Goal: Task Accomplishment & Management: Complete application form

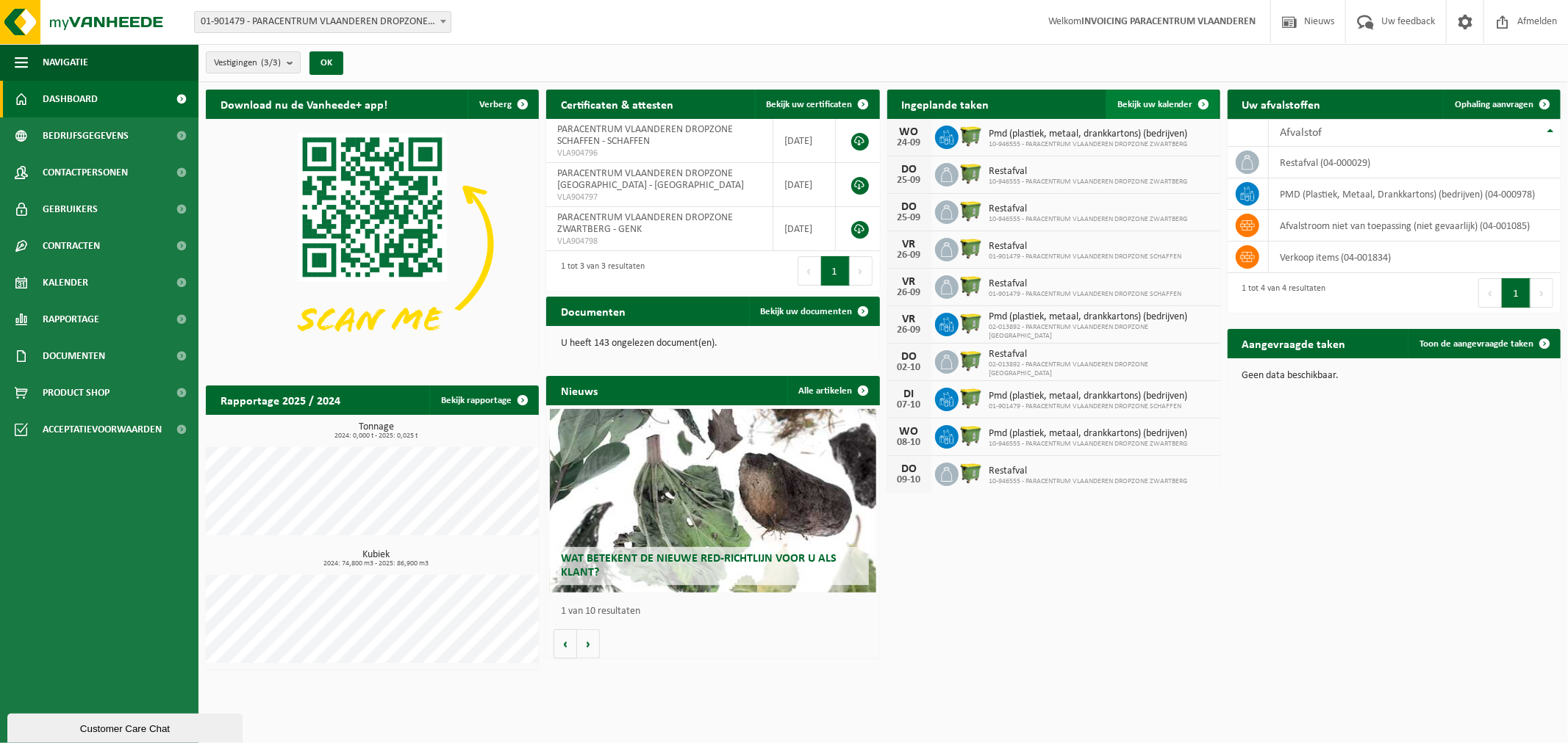
click at [1183, 107] on span "Bekijk uw kalender" at bounding box center [1155, 104] width 76 height 9
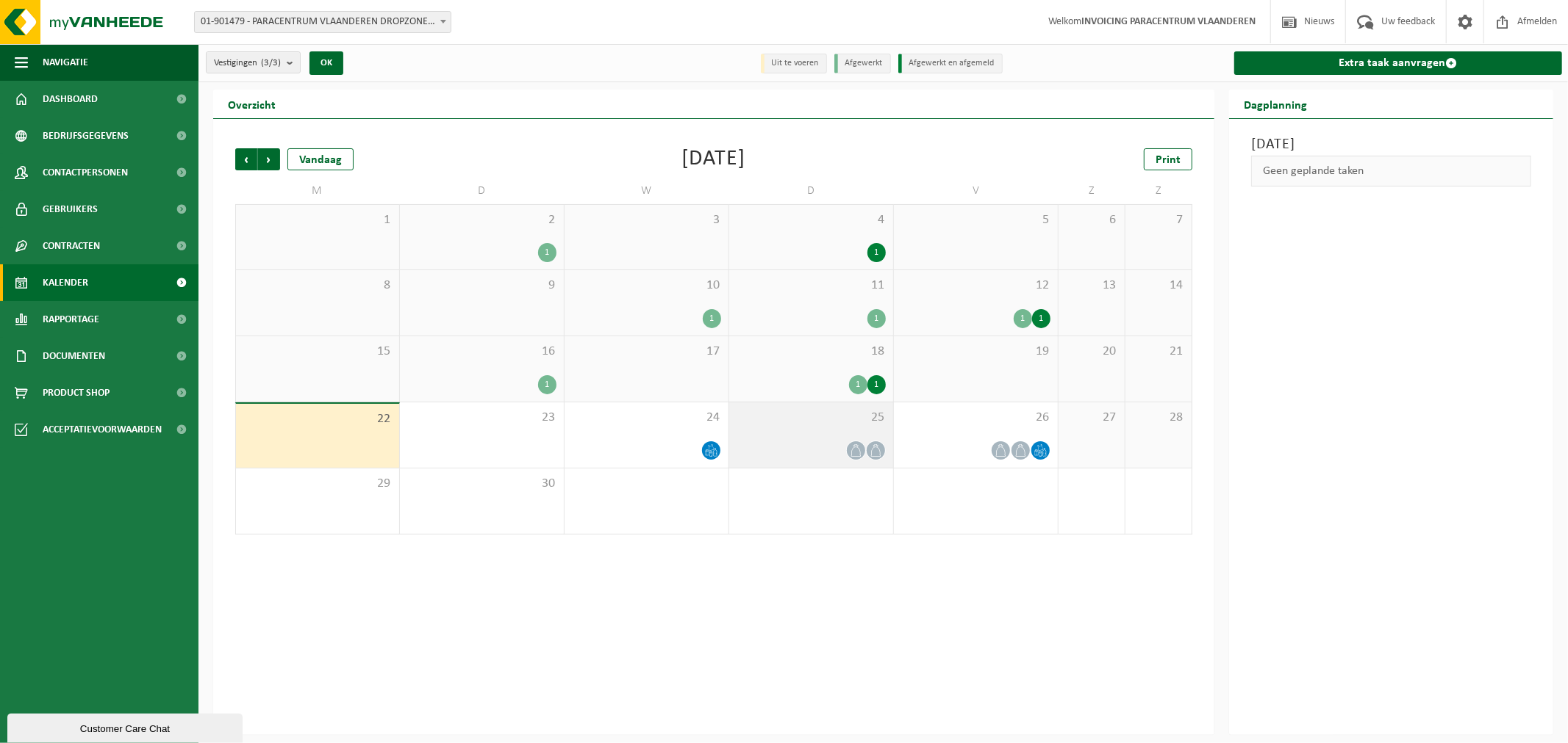
click at [827, 444] on div at bounding box center [811, 451] width 149 height 20
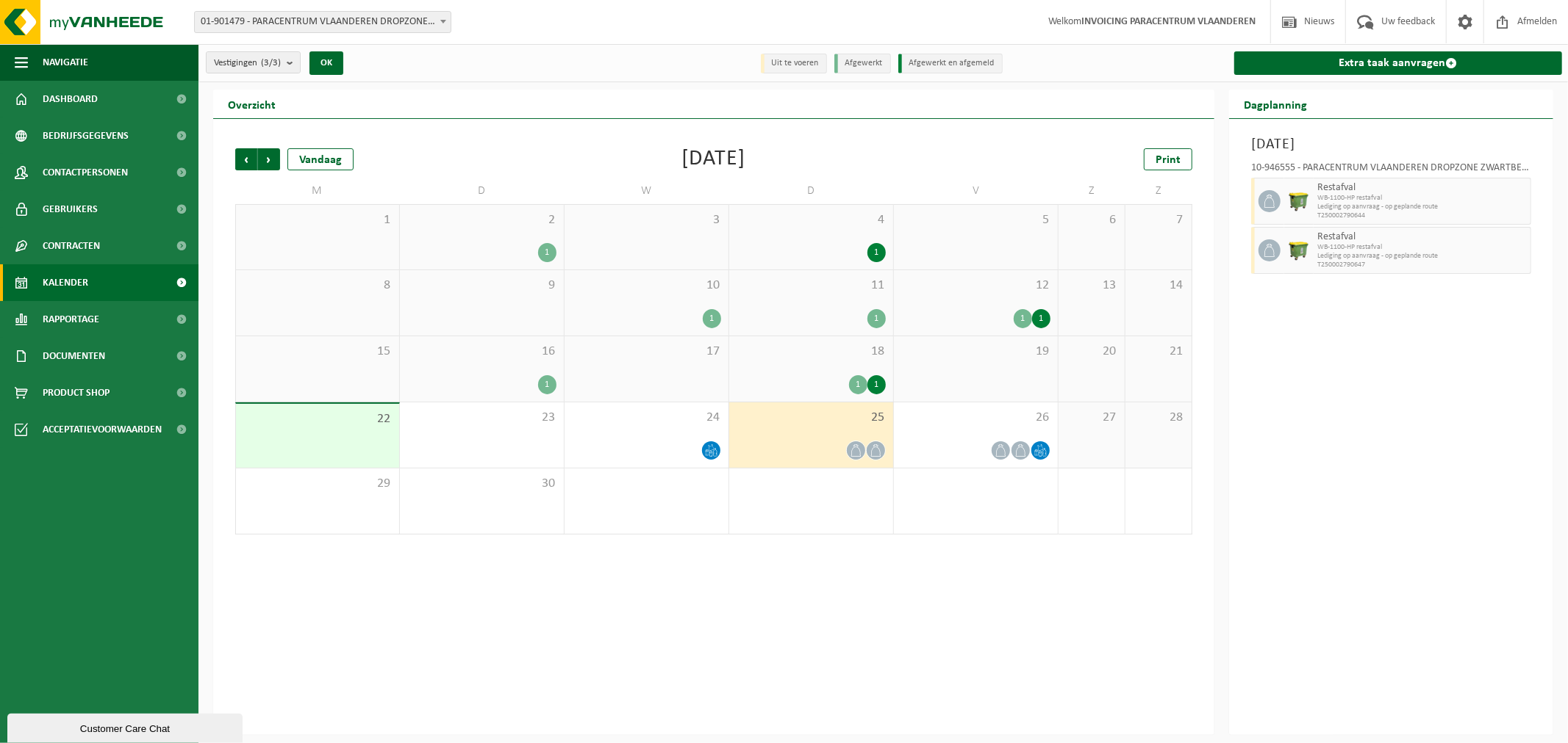
click at [446, 19] on span at bounding box center [442, 21] width 14 height 19
click at [291, 62] on b "submit" at bounding box center [294, 62] width 14 height 20
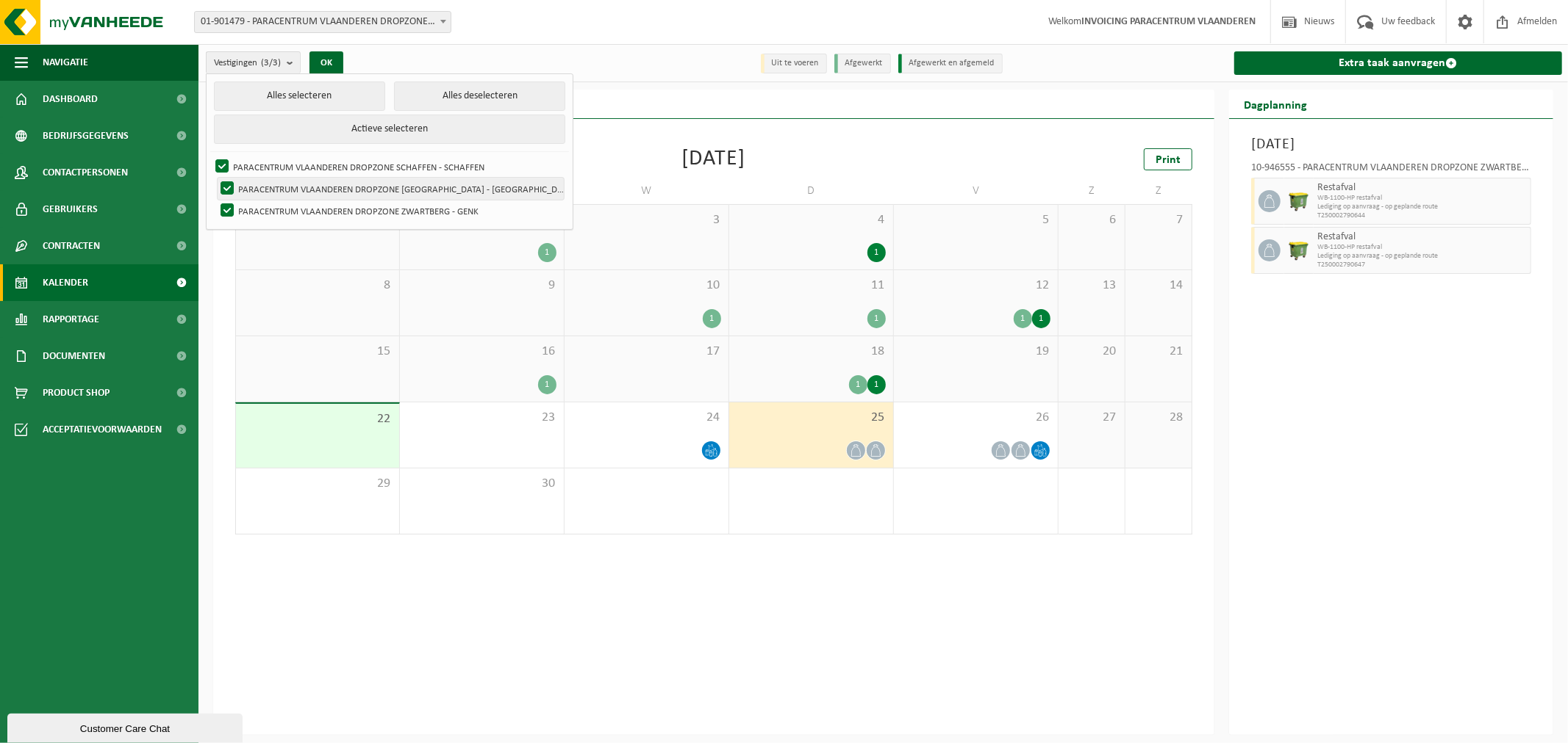
click at [280, 185] on label "PARACENTRUM VLAANDEREN DROPZONE [GEOGRAPHIC_DATA] - [GEOGRAPHIC_DATA]" at bounding box center [391, 189] width 346 height 22
click at [215, 178] on input "PARACENTRUM VLAANDEREN DROPZONE [GEOGRAPHIC_DATA] - [GEOGRAPHIC_DATA]" at bounding box center [214, 177] width 1 height 1
checkbox input "false"
click at [276, 202] on label "PARACENTRUM VLAANDEREN DROPZONE ZWARTBERG - GENK" at bounding box center [391, 211] width 346 height 22
click at [215, 200] on input "PARACENTRUM VLAANDEREN DROPZONE ZWARTBERG - GENK" at bounding box center [214, 199] width 1 height 1
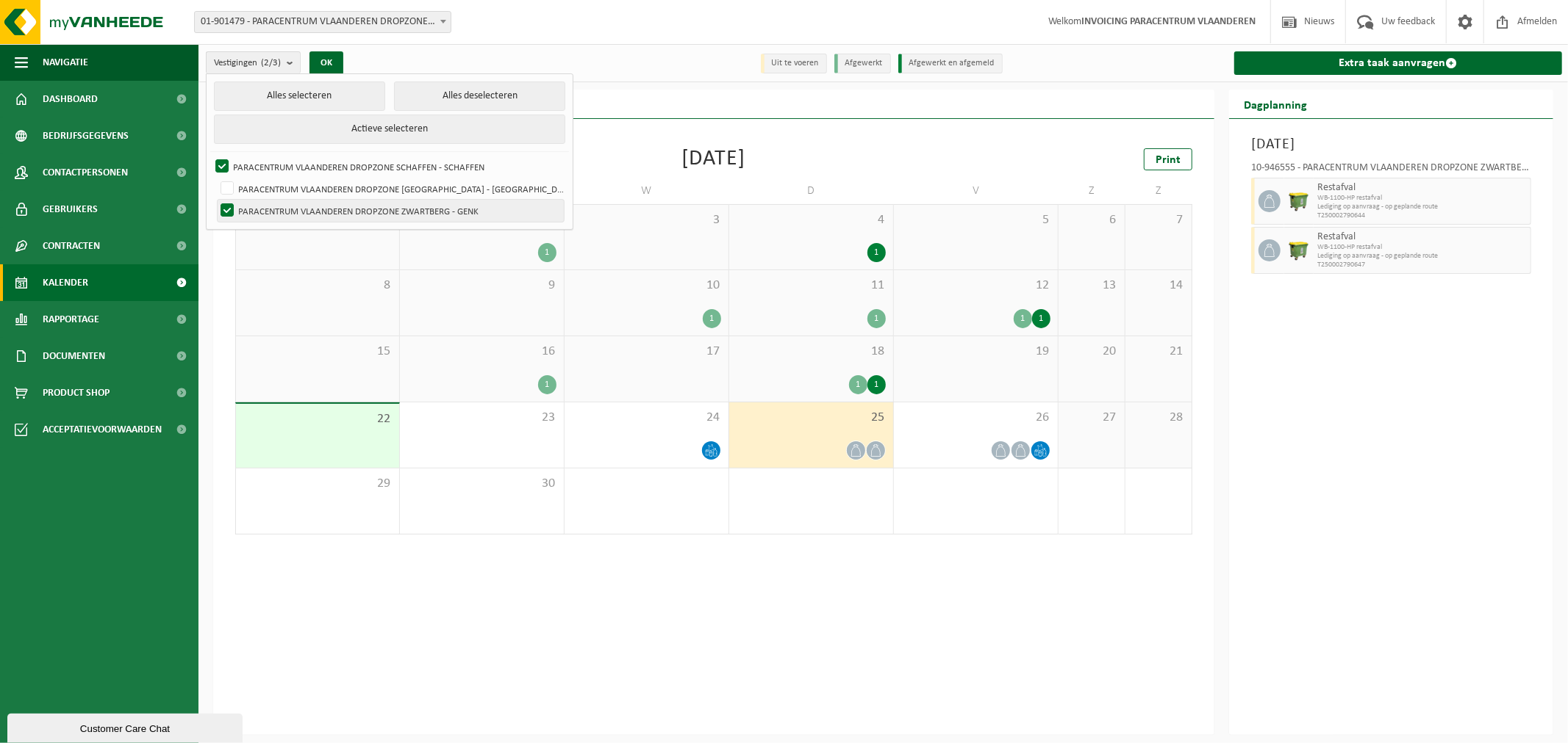
checkbox input "false"
click at [333, 55] on button "OK" at bounding box center [327, 63] width 34 height 24
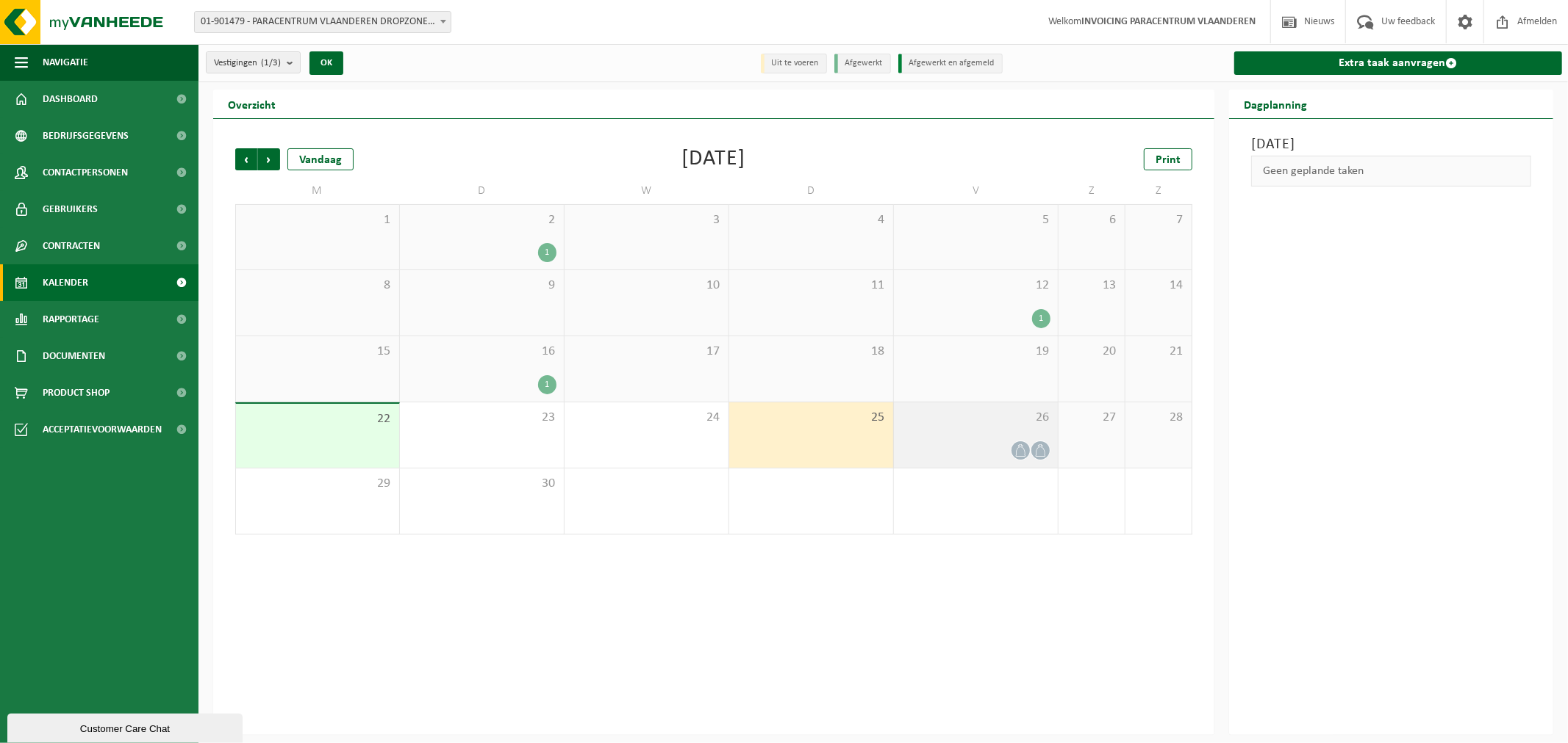
click at [1020, 444] on icon at bounding box center [1020, 450] width 9 height 13
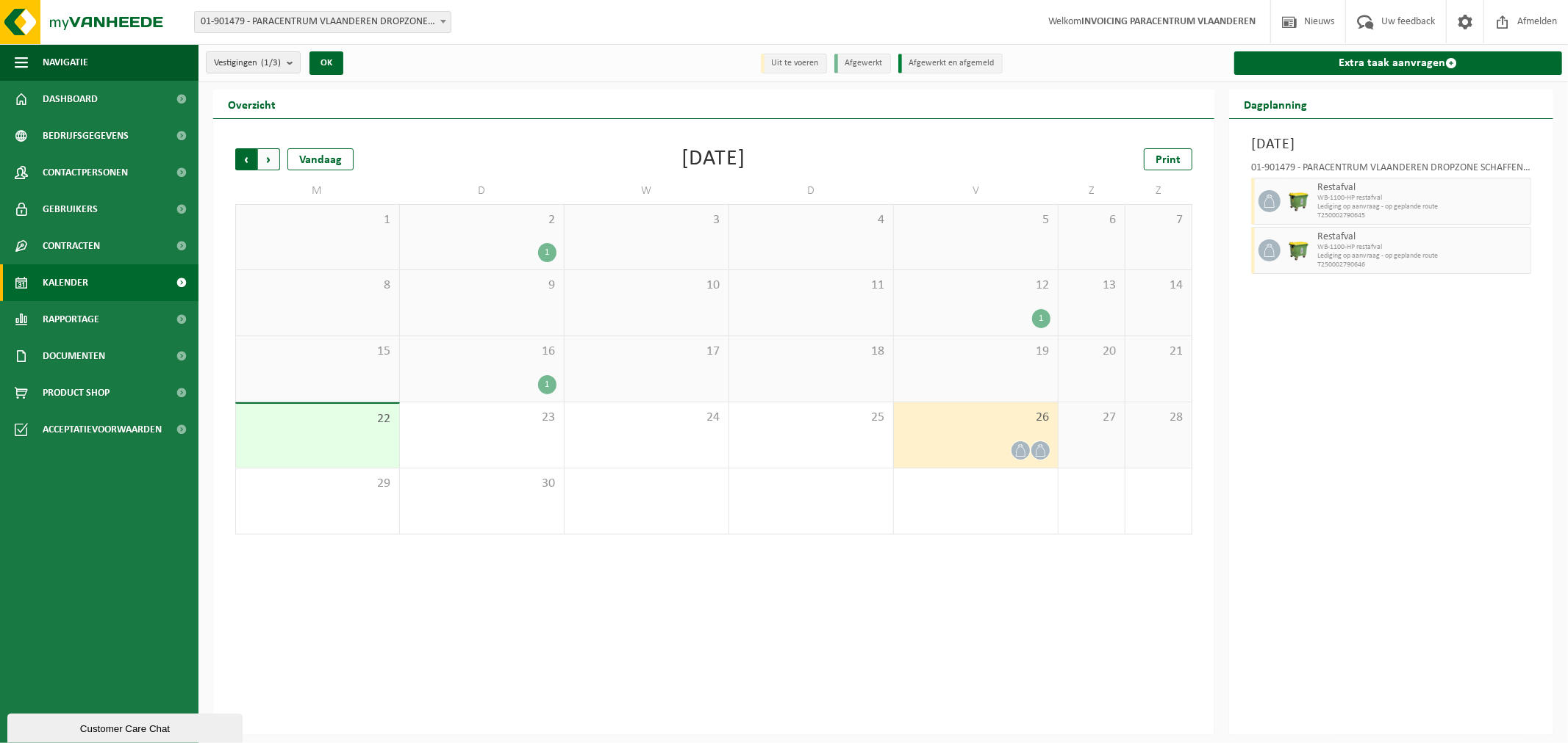
click at [273, 163] on span "Volgende" at bounding box center [269, 159] width 22 height 22
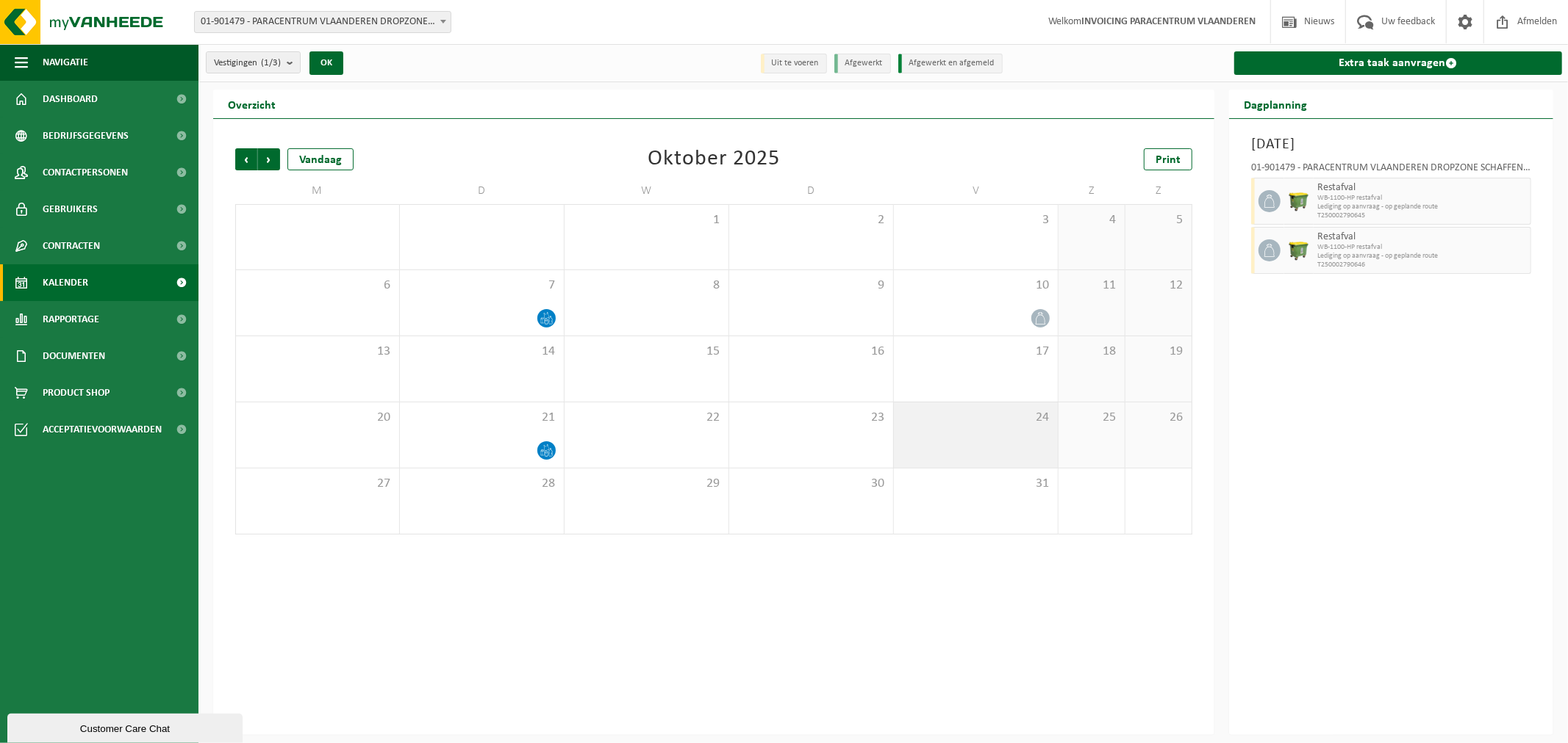
click at [1010, 431] on div "24" at bounding box center [976, 435] width 164 height 66
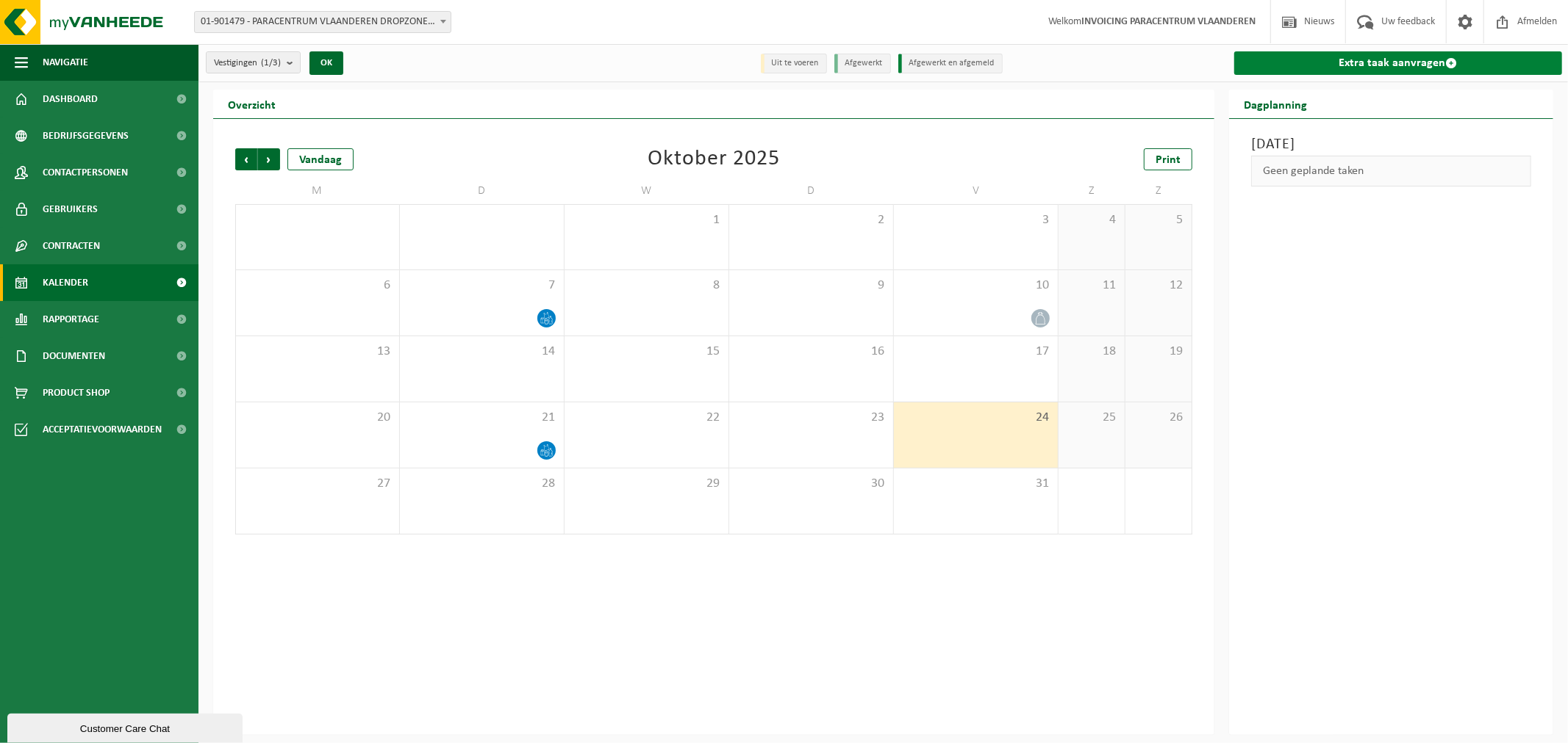
click at [1391, 67] on link "Extra taak aanvragen" at bounding box center [1398, 63] width 327 height 24
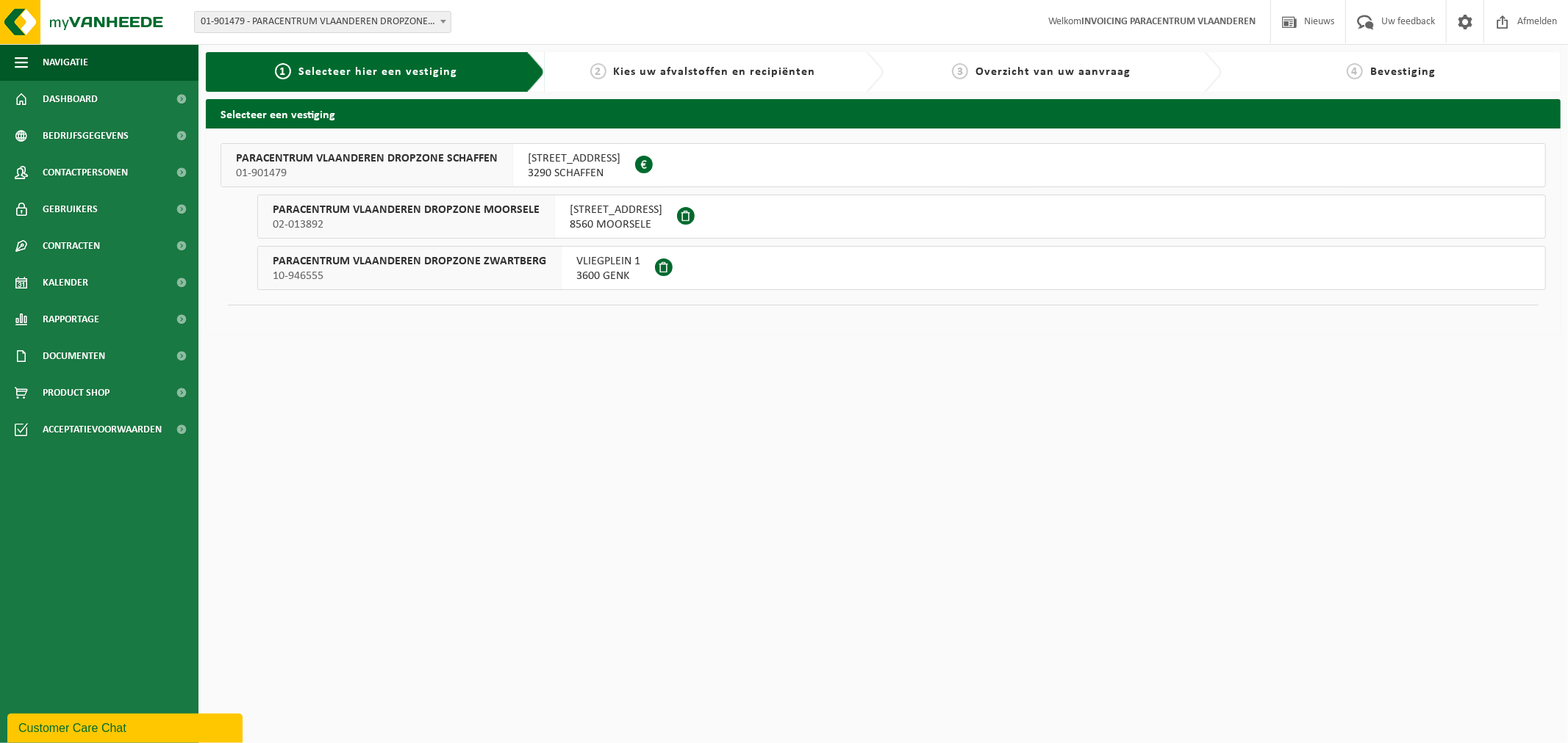
click at [502, 164] on div "PARACENTRUM VLAANDEREN DROPZONE SCHAFFEN 01-901479" at bounding box center [367, 165] width 292 height 43
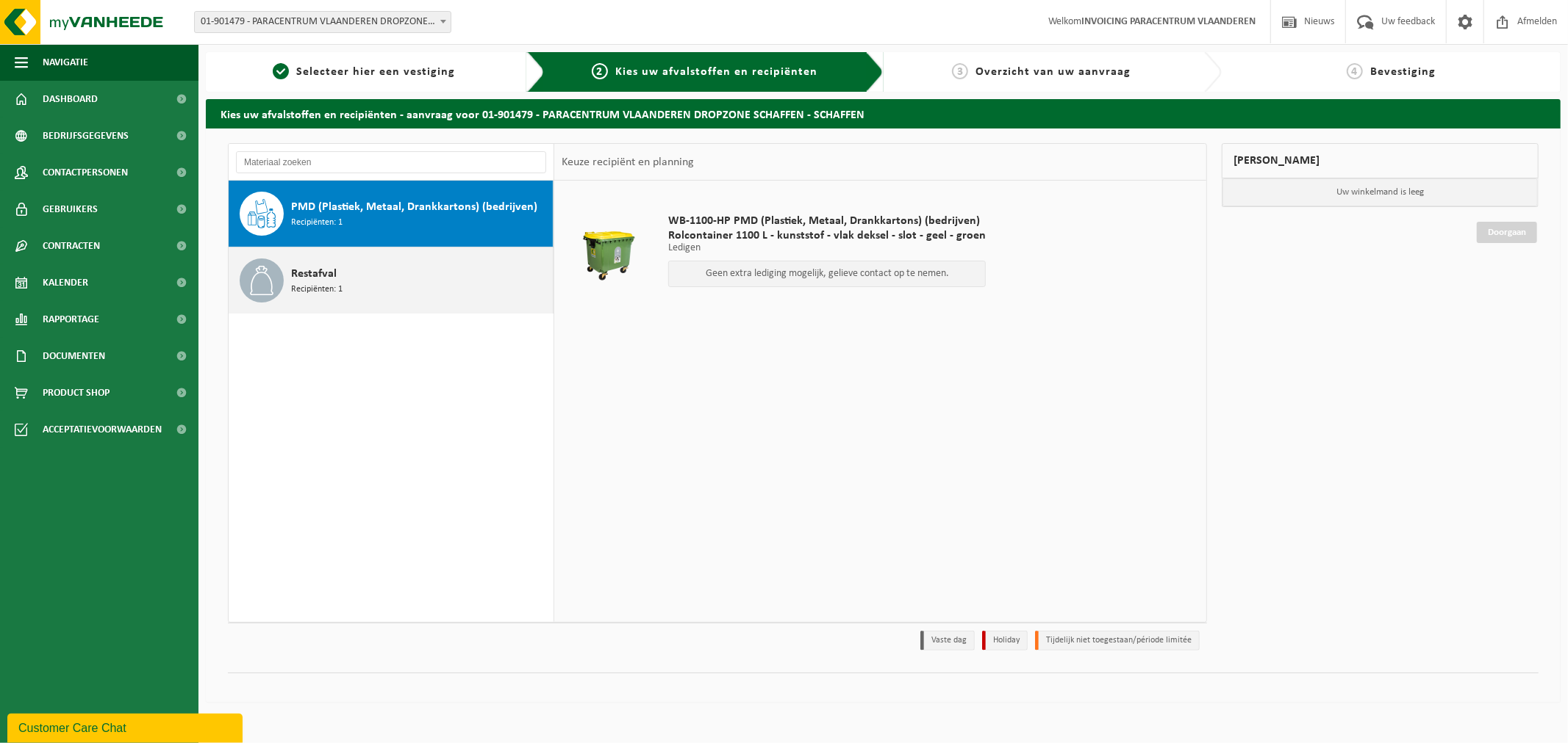
click at [349, 277] on div "Restafval Recipiënten: 1" at bounding box center [420, 281] width 258 height 44
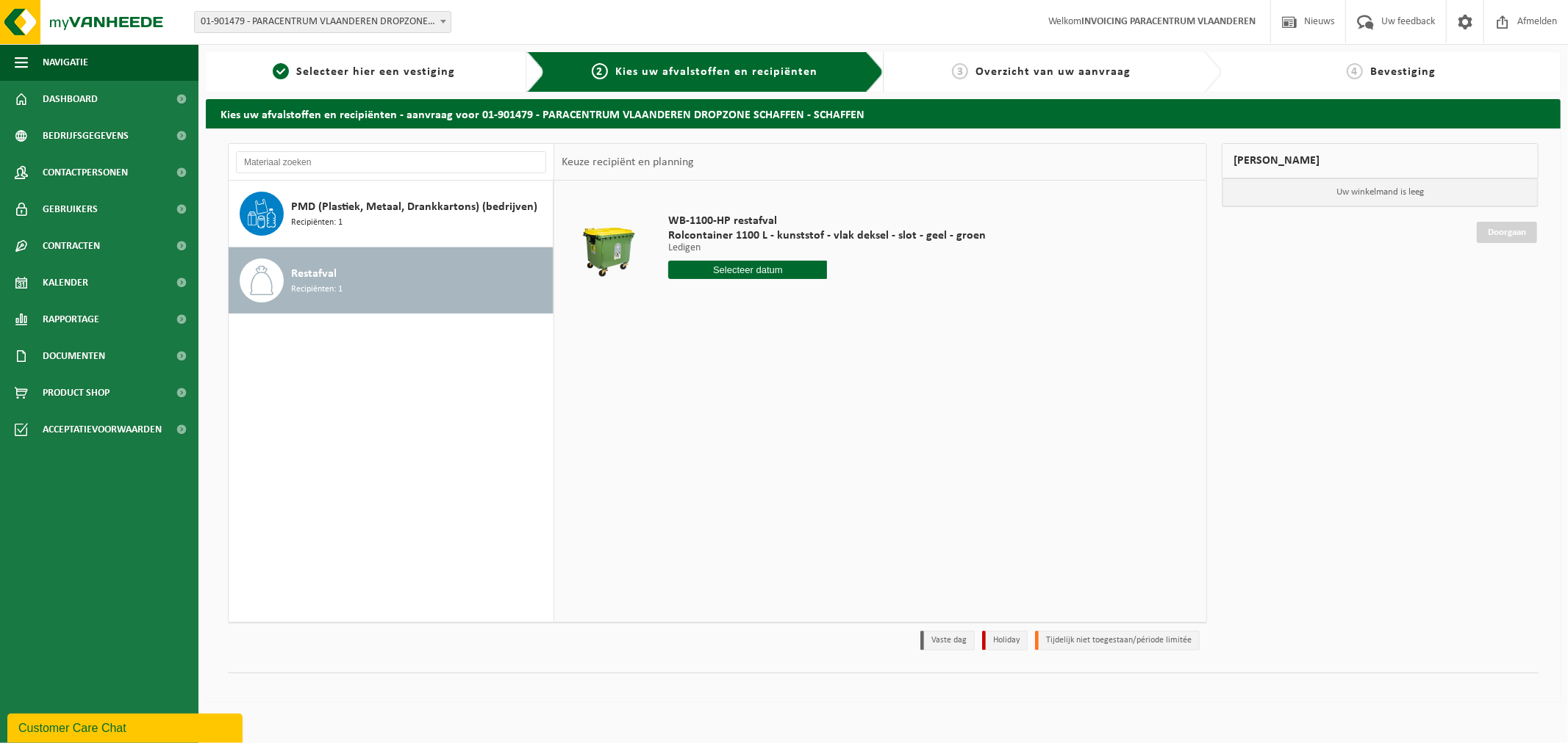
click at [726, 270] on input "text" at bounding box center [748, 270] width 159 height 19
click at [832, 307] on icon at bounding box center [835, 304] width 24 height 24
click at [788, 419] on div "24" at bounding box center [785, 424] width 25 height 24
type input "Van 2025-10-24"
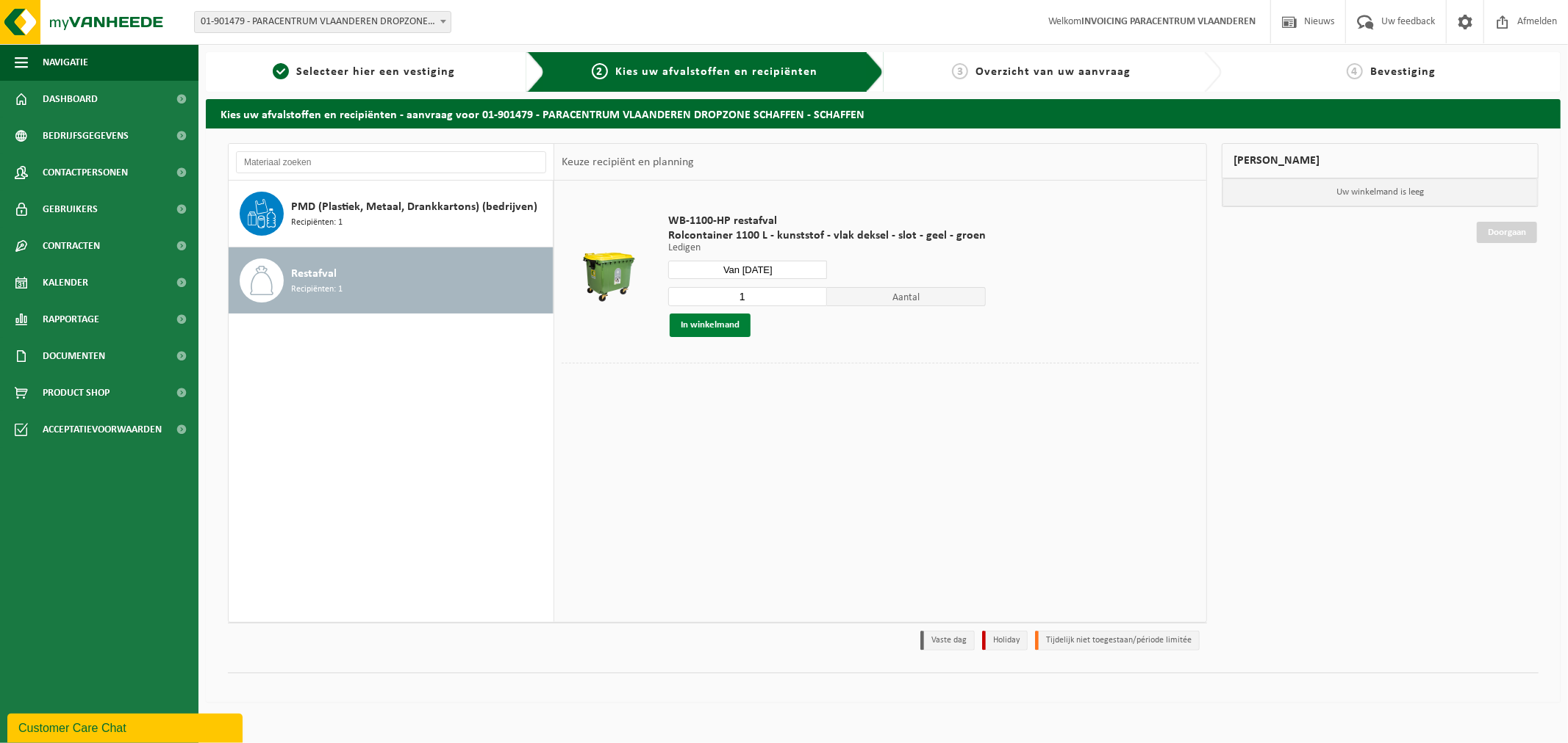
click at [730, 326] on button "In winkelmand" at bounding box center [710, 326] width 81 height 24
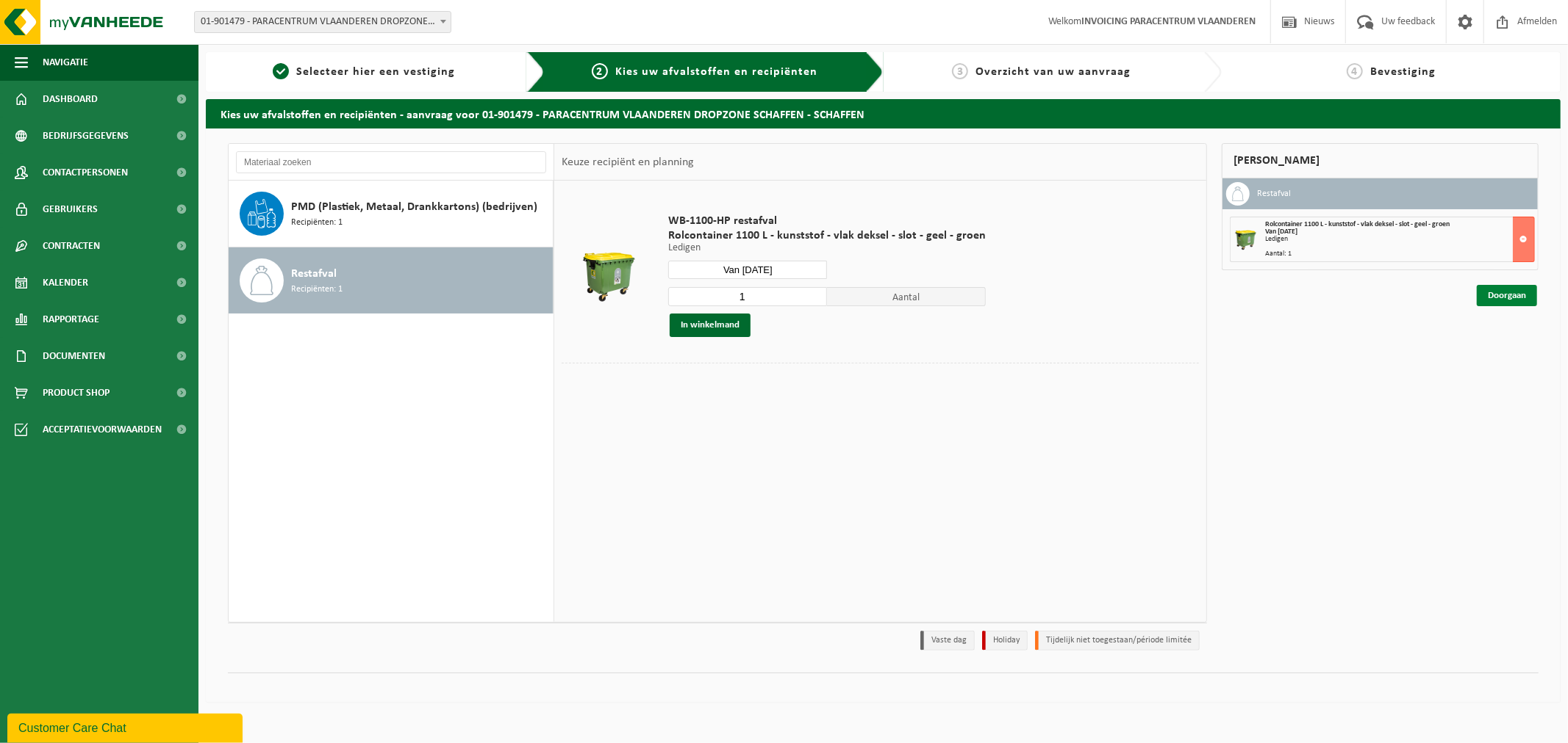
click at [1515, 299] on link "Doorgaan" at bounding box center [1506, 295] width 60 height 21
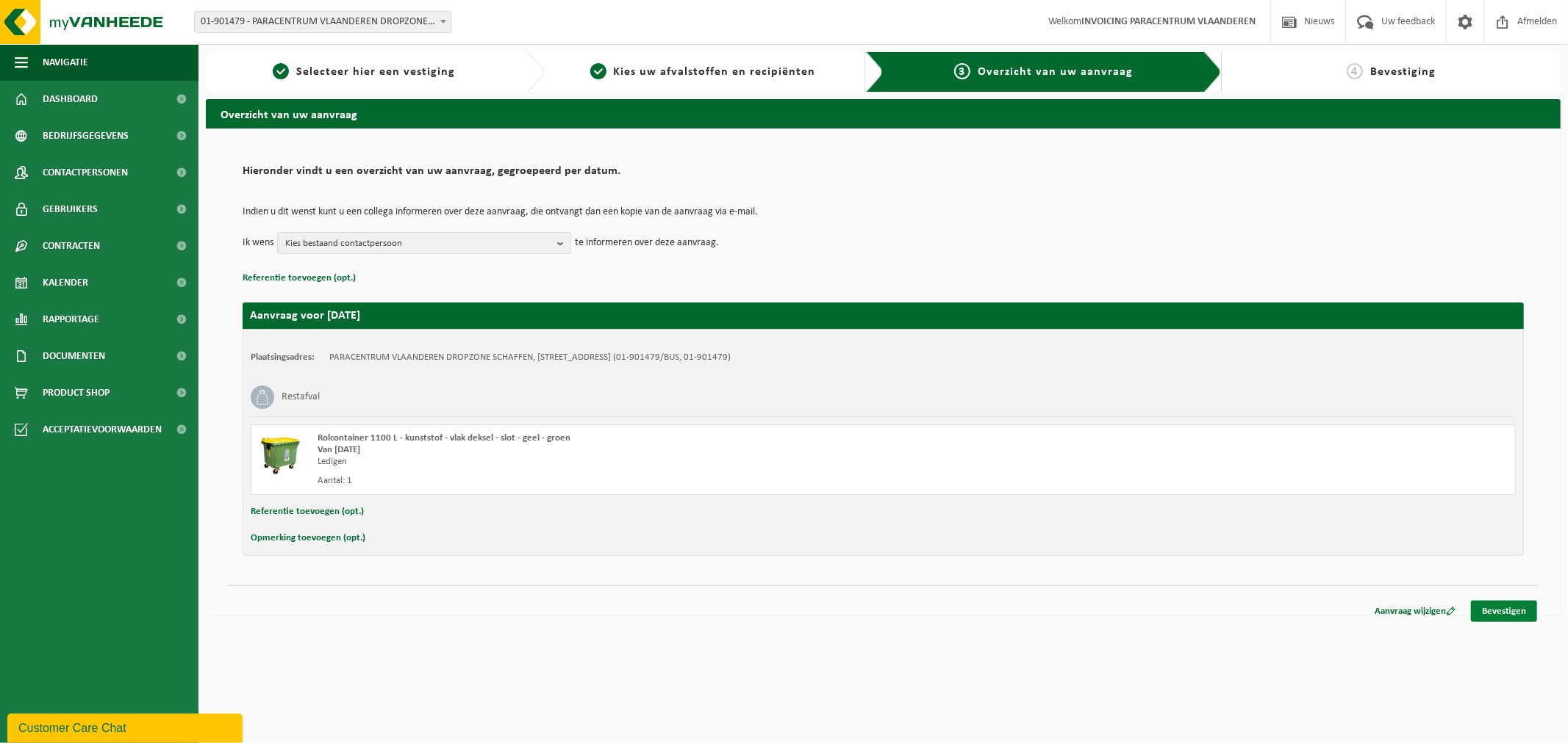
click at [1492, 607] on link "Bevestigen" at bounding box center [1504, 611] width 66 height 21
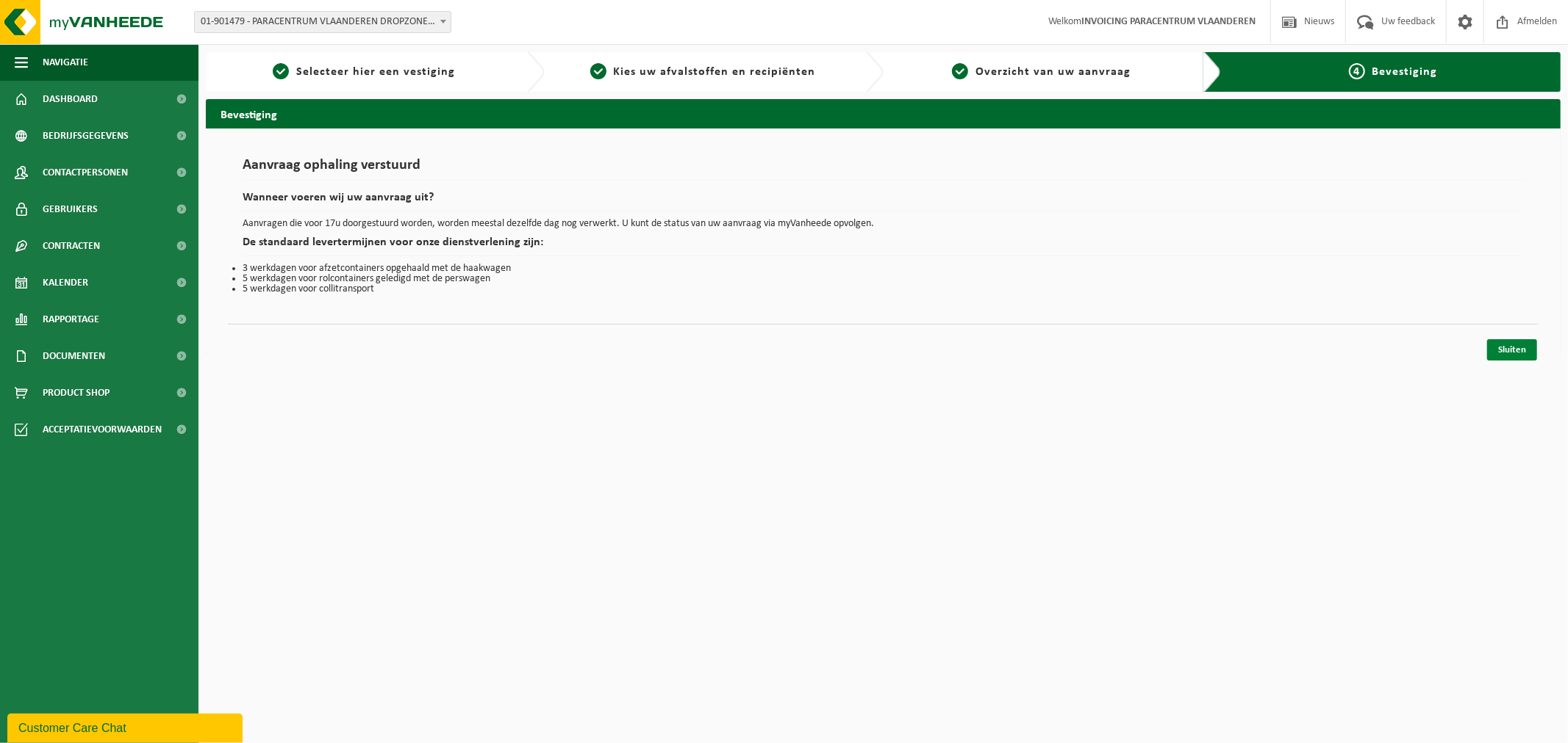
click at [1531, 351] on link "Sluiten" at bounding box center [1511, 349] width 50 height 21
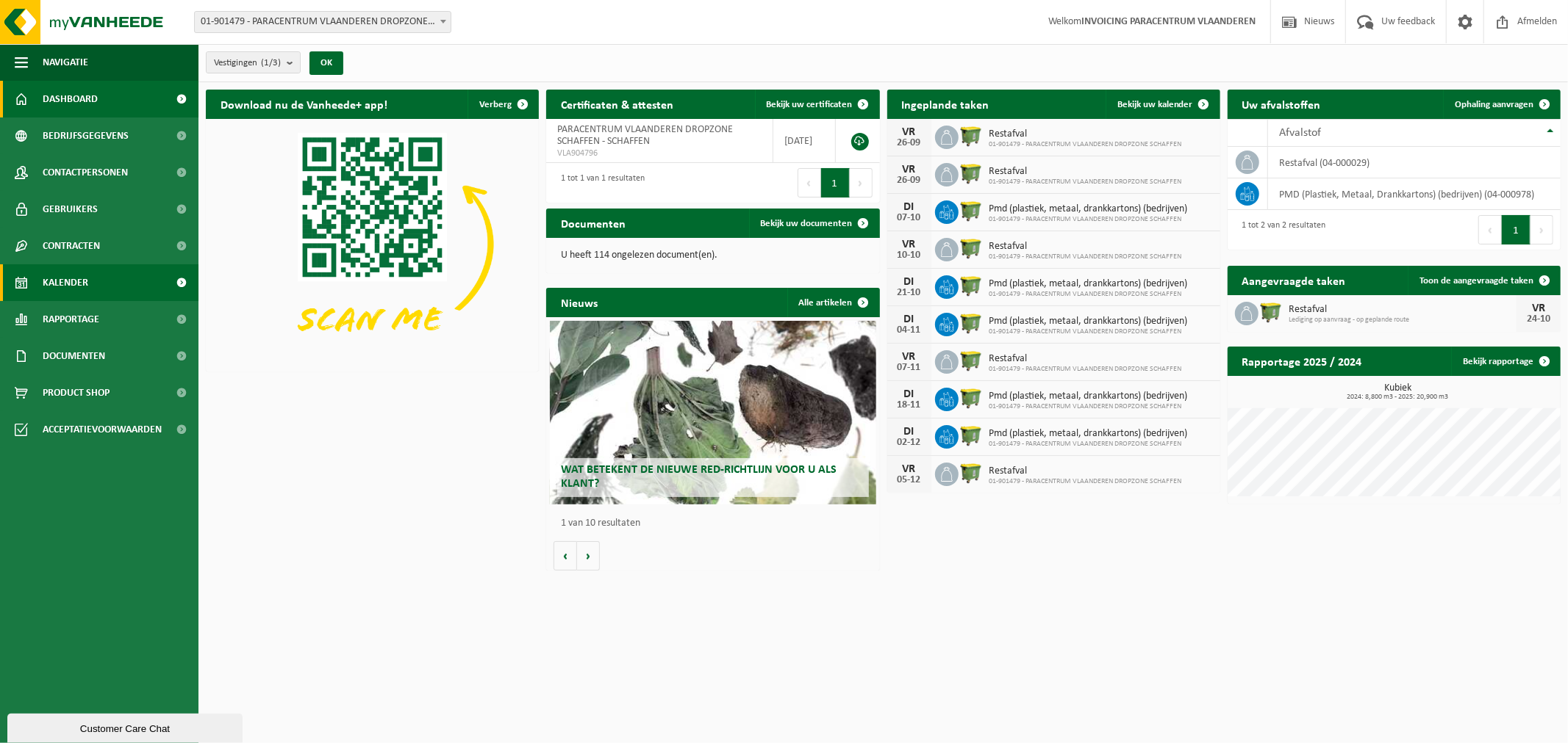
click at [68, 282] on span "Kalender" at bounding box center [66, 283] width 46 height 37
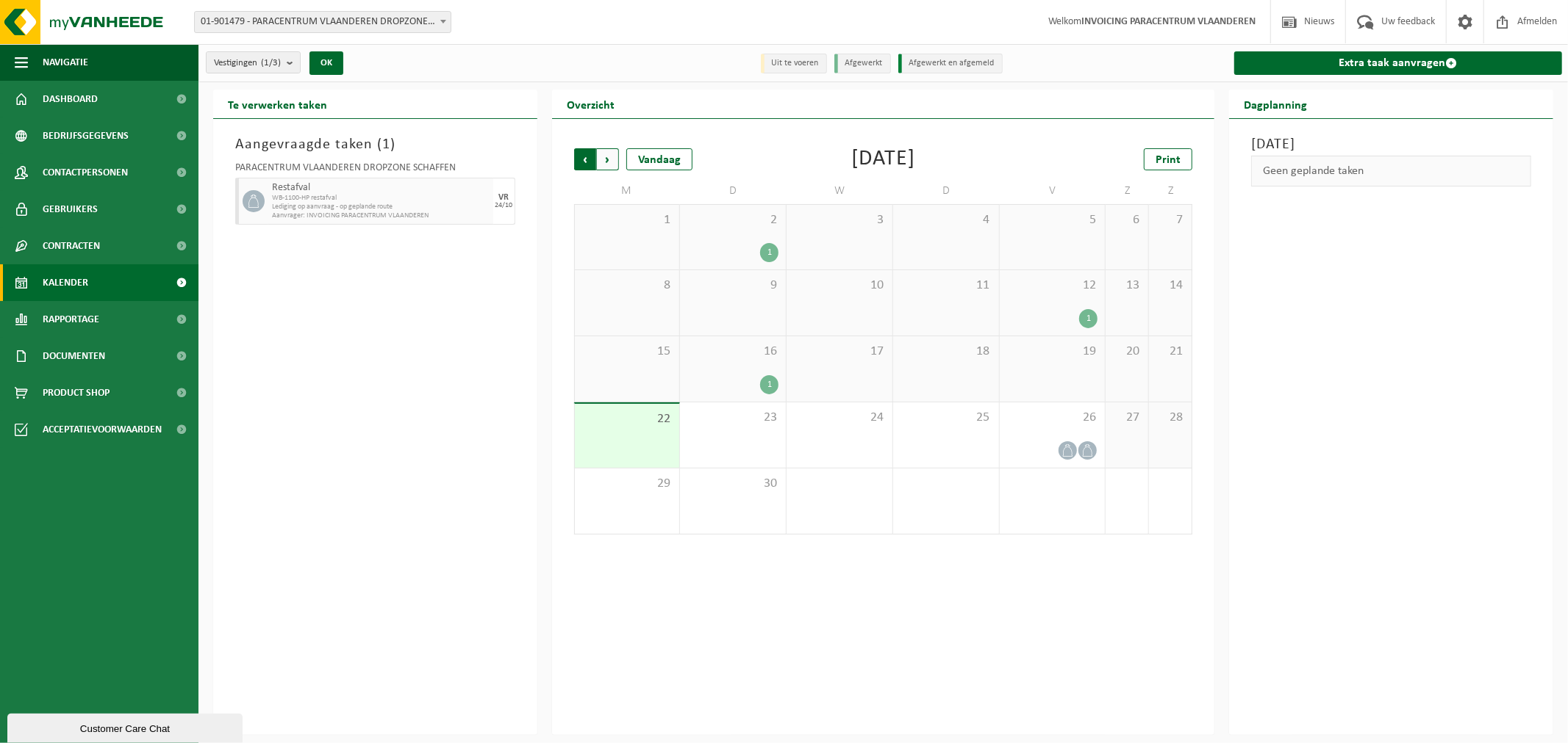
click at [612, 159] on span "Volgende" at bounding box center [608, 159] width 22 height 22
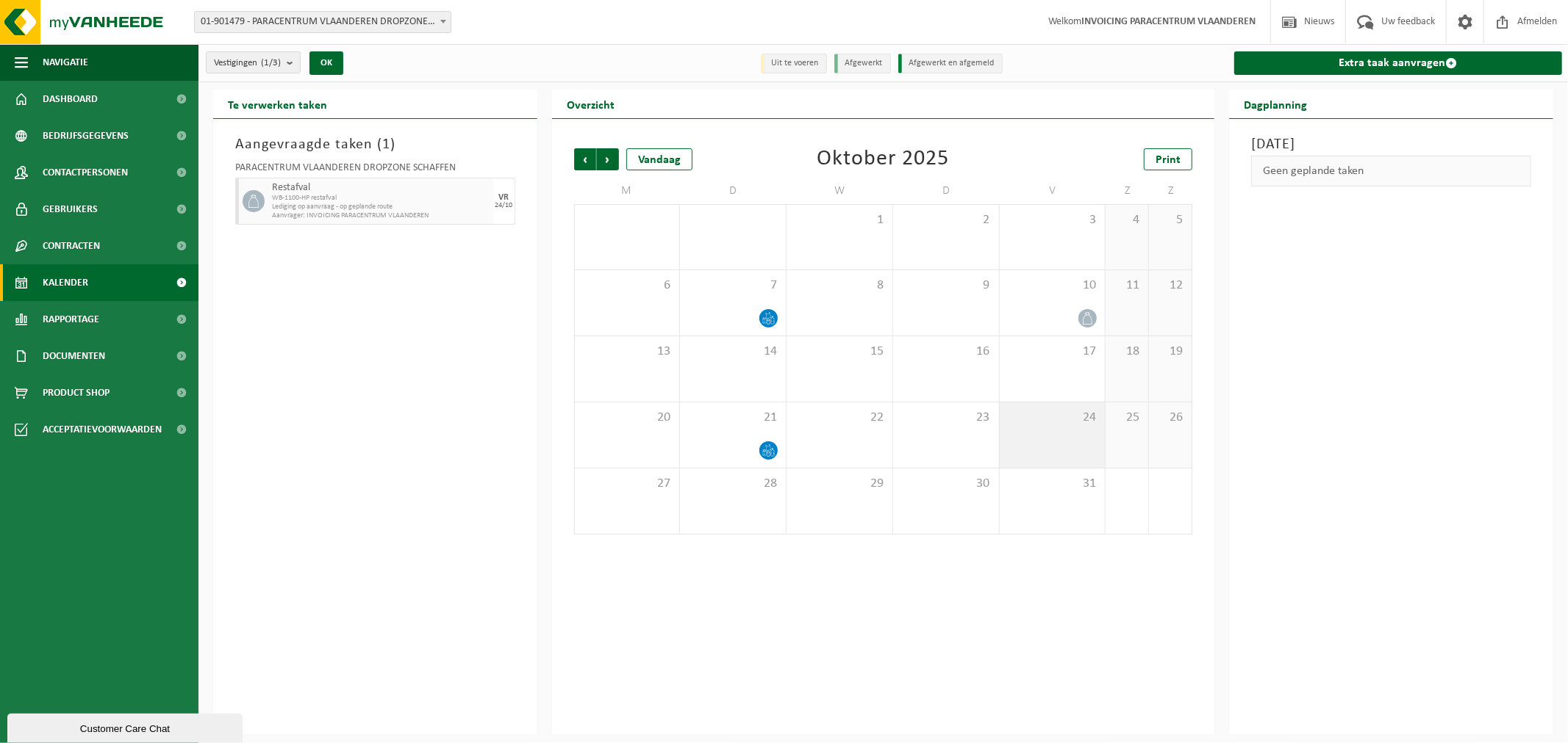
click at [1057, 428] on div "24" at bounding box center [1052, 435] width 105 height 66
click at [294, 66] on b "submit" at bounding box center [294, 62] width 14 height 20
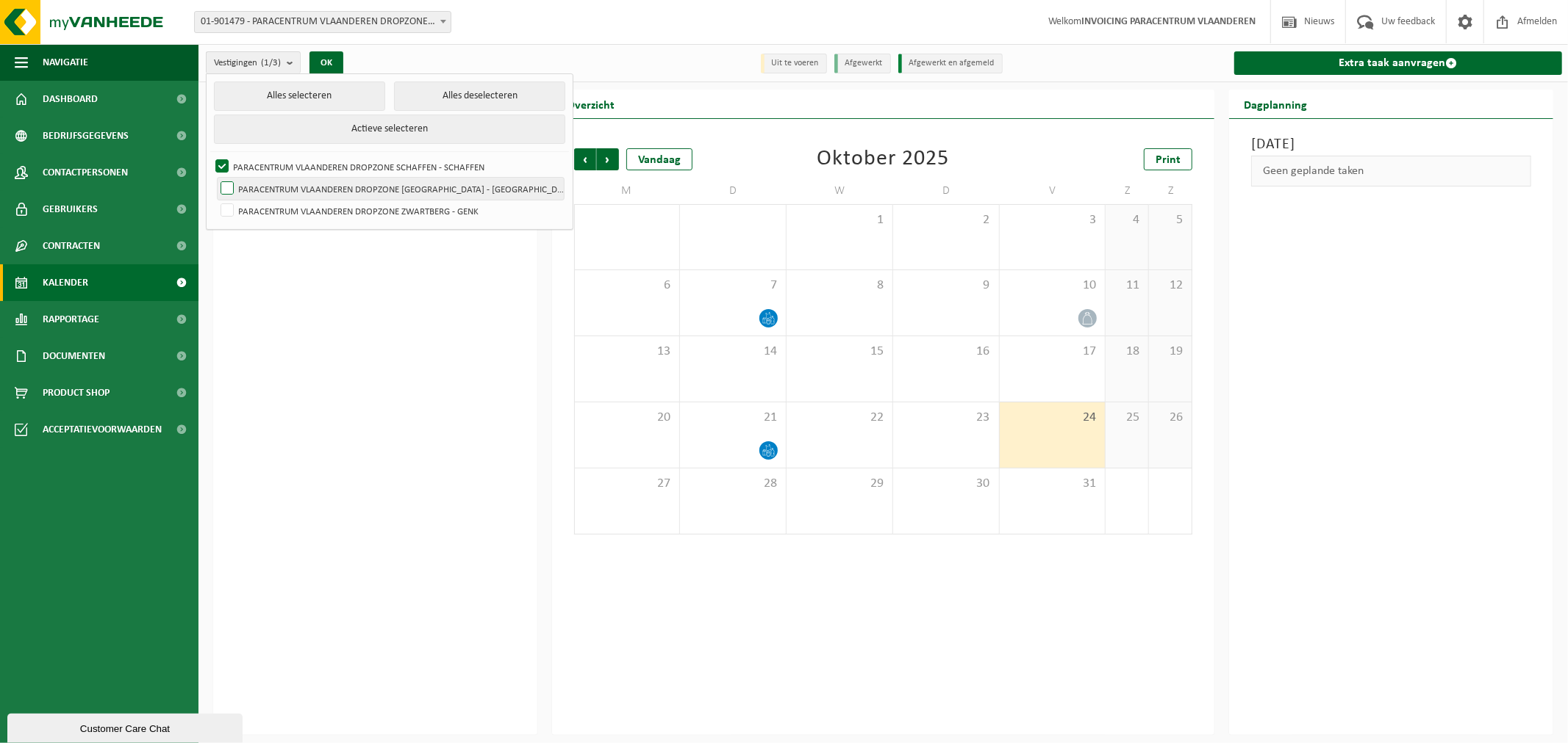
click at [306, 181] on label "PARACENTRUM VLAANDEREN DROPZONE [GEOGRAPHIC_DATA] - [GEOGRAPHIC_DATA]" at bounding box center [391, 189] width 346 height 22
click at [215, 178] on input "PARACENTRUM VLAANDEREN DROPZONE [GEOGRAPHIC_DATA] - [GEOGRAPHIC_DATA]" at bounding box center [214, 177] width 1 height 1
checkbox input "true"
click at [300, 206] on label "PARACENTRUM VLAANDEREN DROPZONE ZWARTBERG - GENK" at bounding box center [391, 211] width 346 height 22
click at [215, 200] on input "PARACENTRUM VLAANDEREN DROPZONE ZWARTBERG - GENK" at bounding box center [214, 199] width 1 height 1
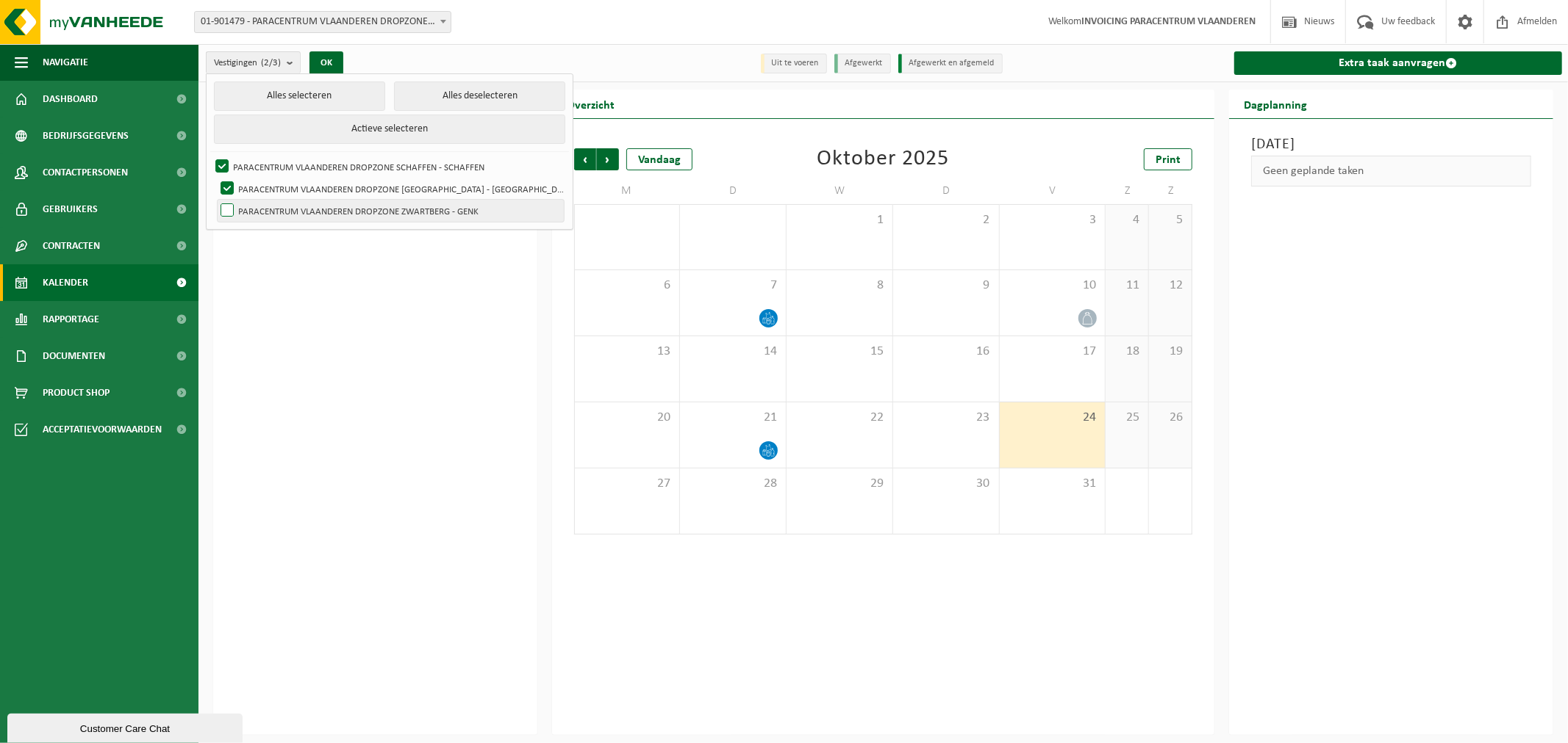
checkbox input "true"
click at [300, 188] on label "PARACENTRUM VLAANDEREN DROPZONE [GEOGRAPHIC_DATA] - [GEOGRAPHIC_DATA]" at bounding box center [391, 189] width 346 height 22
click at [215, 178] on input "PARACENTRUM VLAANDEREN DROPZONE [GEOGRAPHIC_DATA] - [GEOGRAPHIC_DATA]" at bounding box center [214, 177] width 1 height 1
checkbox input "false"
click at [304, 170] on label "PARACENTRUM VLAANDEREN DROPZONE SCHAFFEN - SCHAFFEN" at bounding box center [388, 167] width 351 height 22
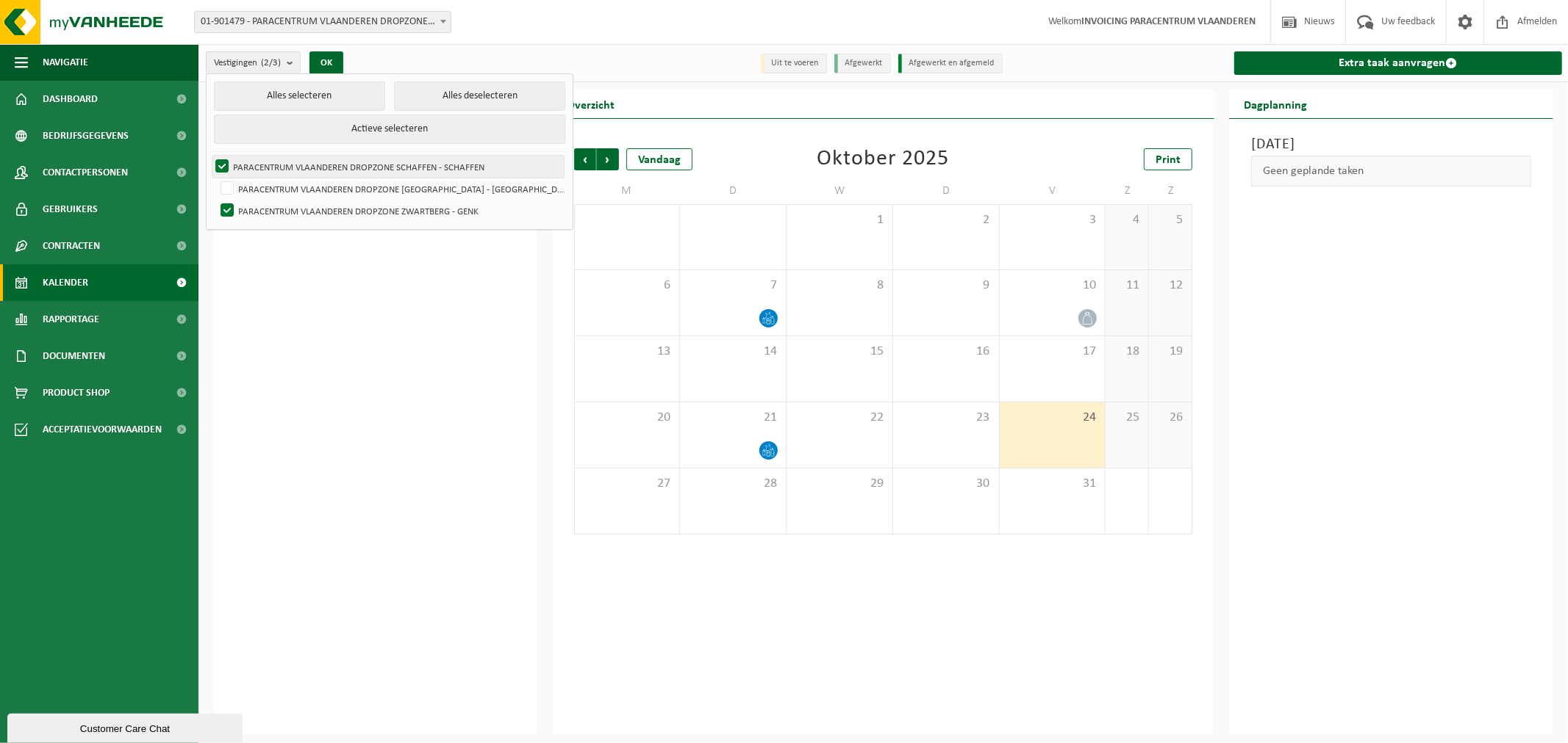
click at [210, 156] on input "PARACENTRUM VLAANDEREN DROPZONE SCHAFFEN - SCHAFFEN" at bounding box center [209, 155] width 1 height 1
checkbox input "false"
click at [339, 57] on button "OK" at bounding box center [327, 63] width 34 height 24
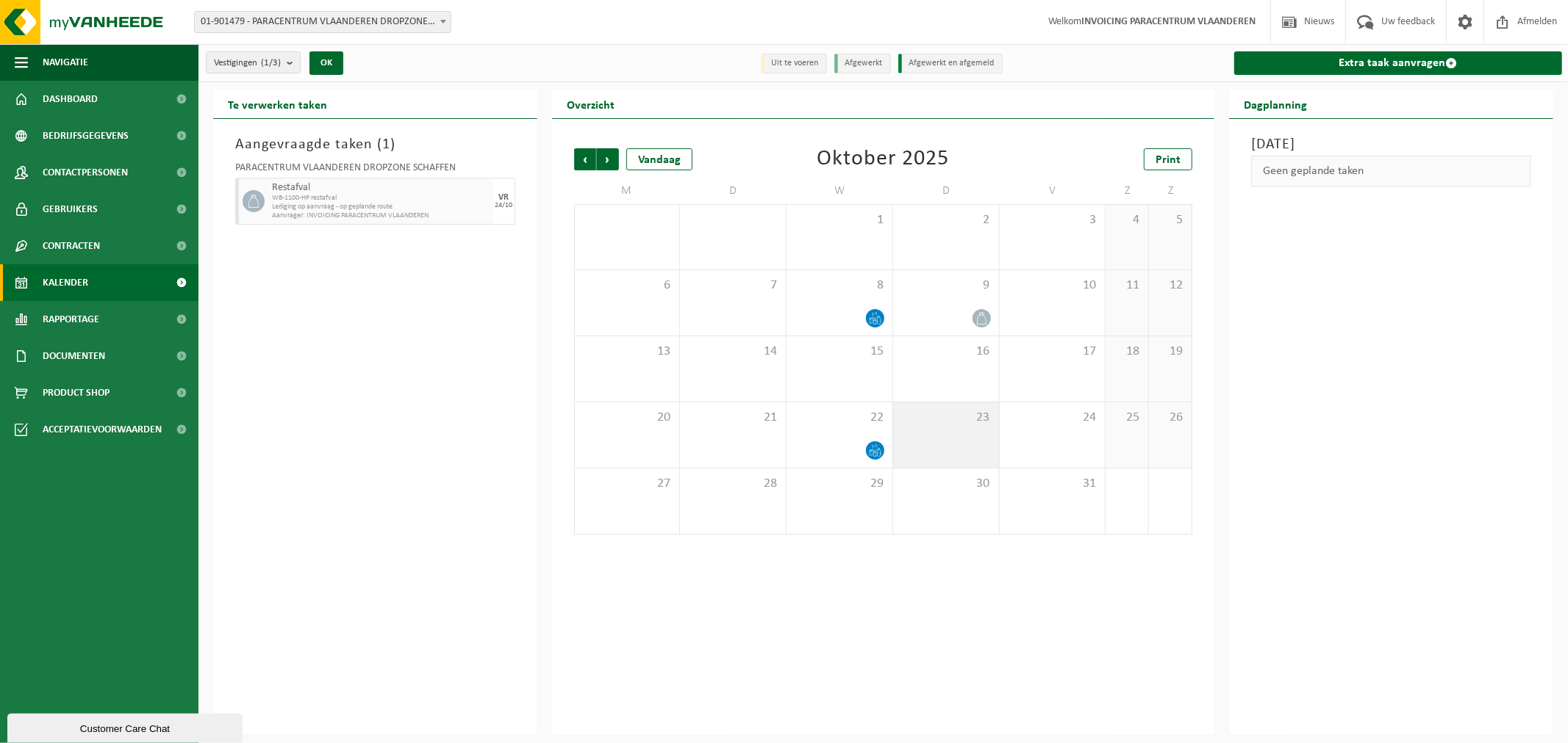
click at [972, 435] on div "23" at bounding box center [945, 435] width 105 height 66
click at [606, 158] on span "Volgende" at bounding box center [608, 159] width 22 height 22
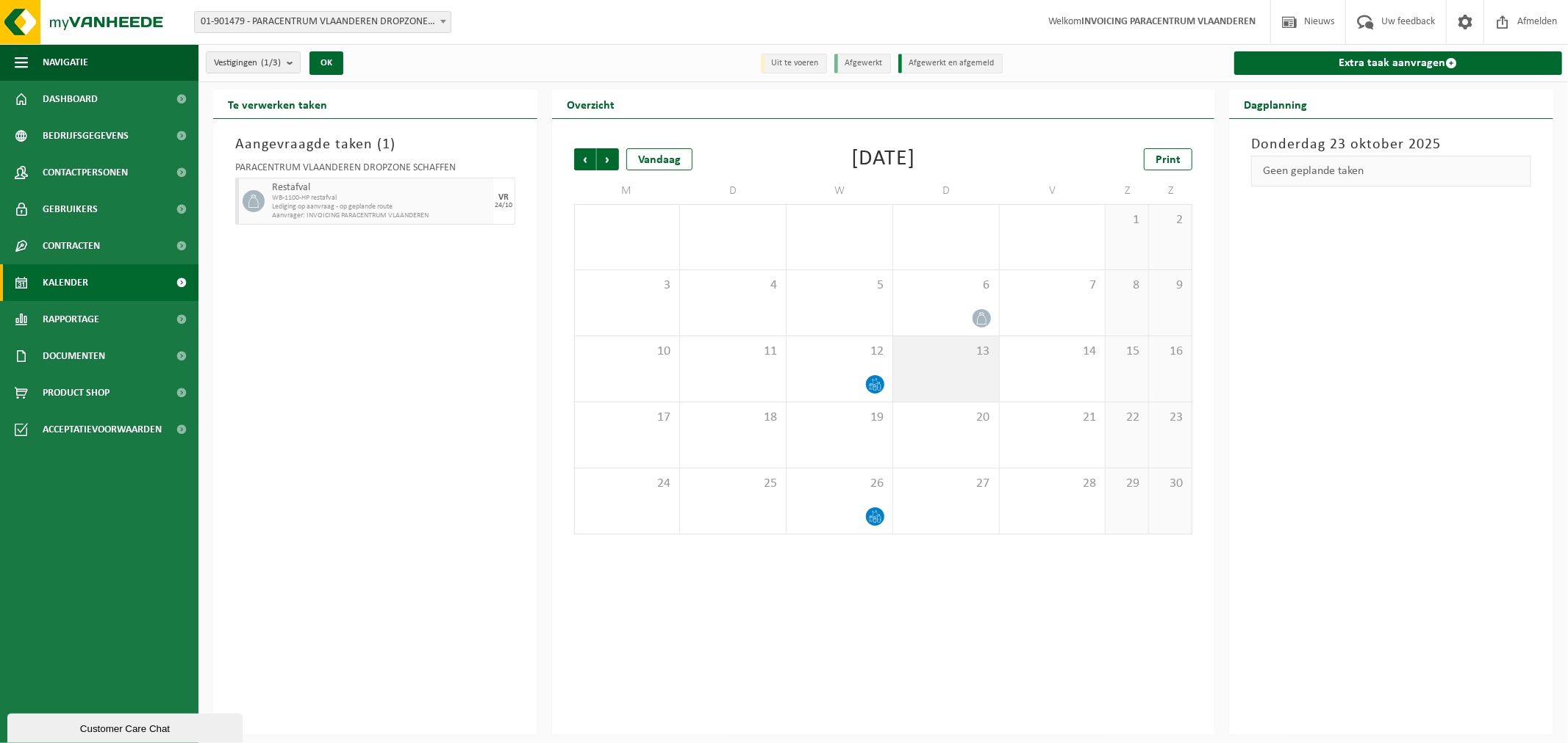
click at [959, 372] on div "13" at bounding box center [945, 369] width 105 height 66
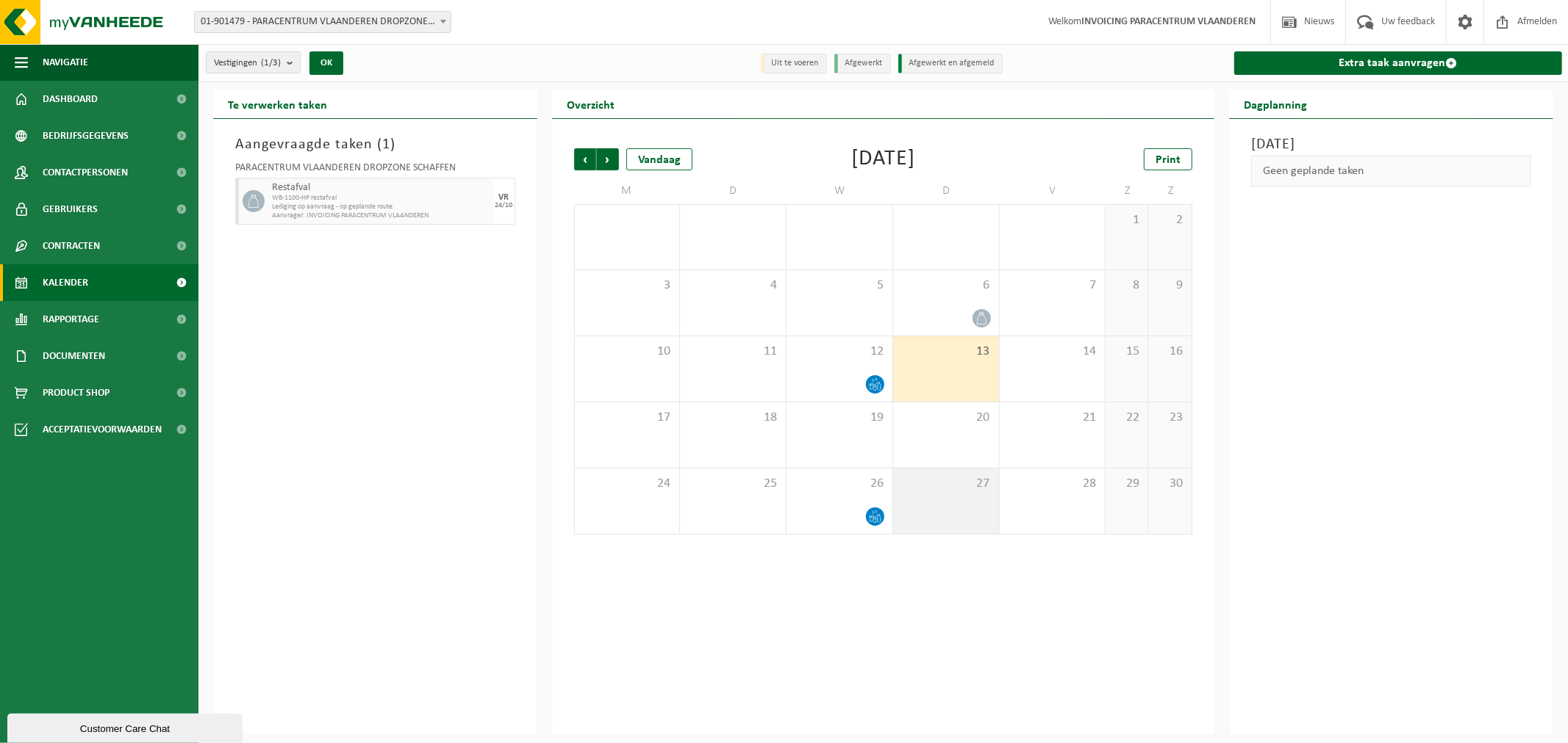
click at [956, 510] on div "27" at bounding box center [945, 502] width 105 height 66
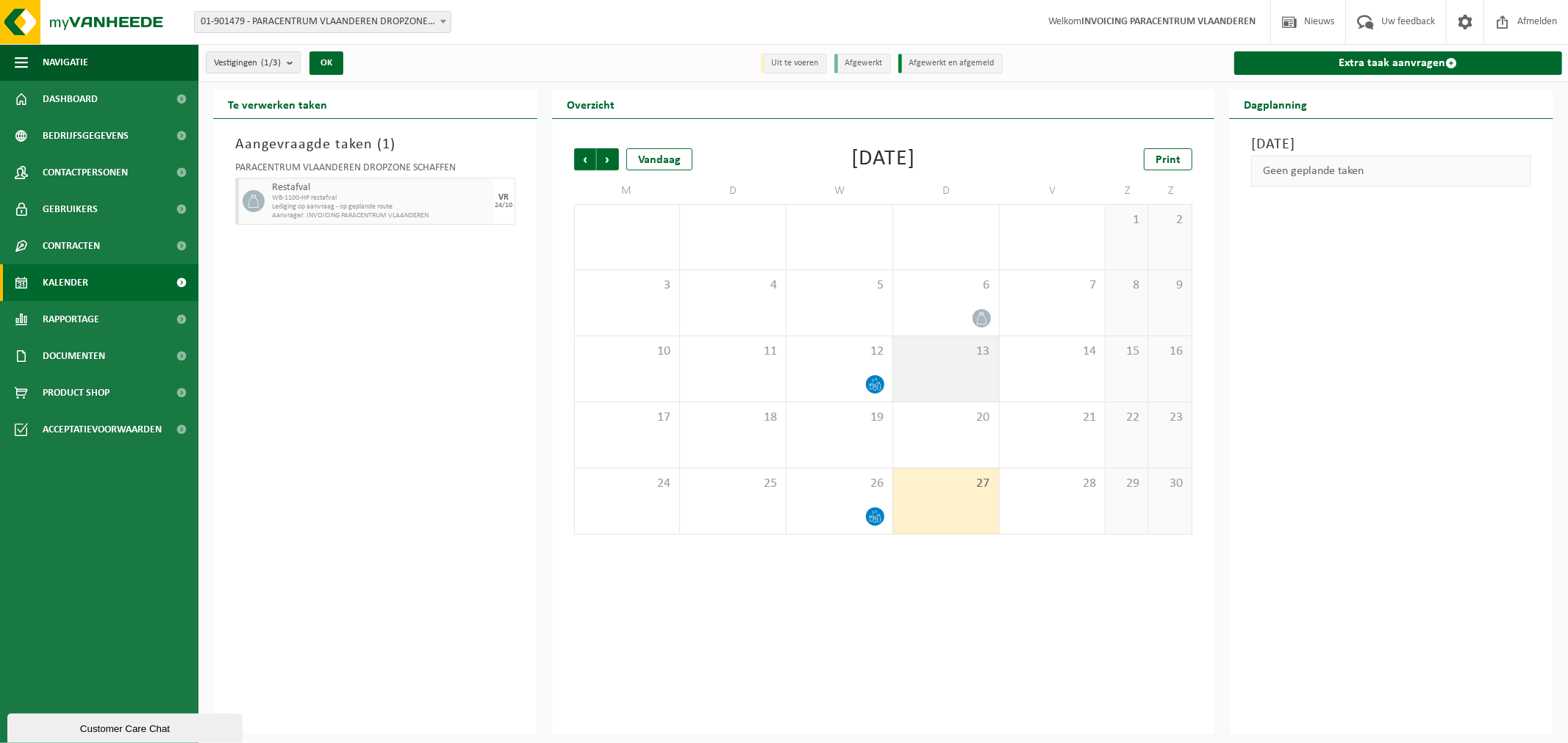
click at [949, 374] on div "13" at bounding box center [945, 369] width 105 height 66
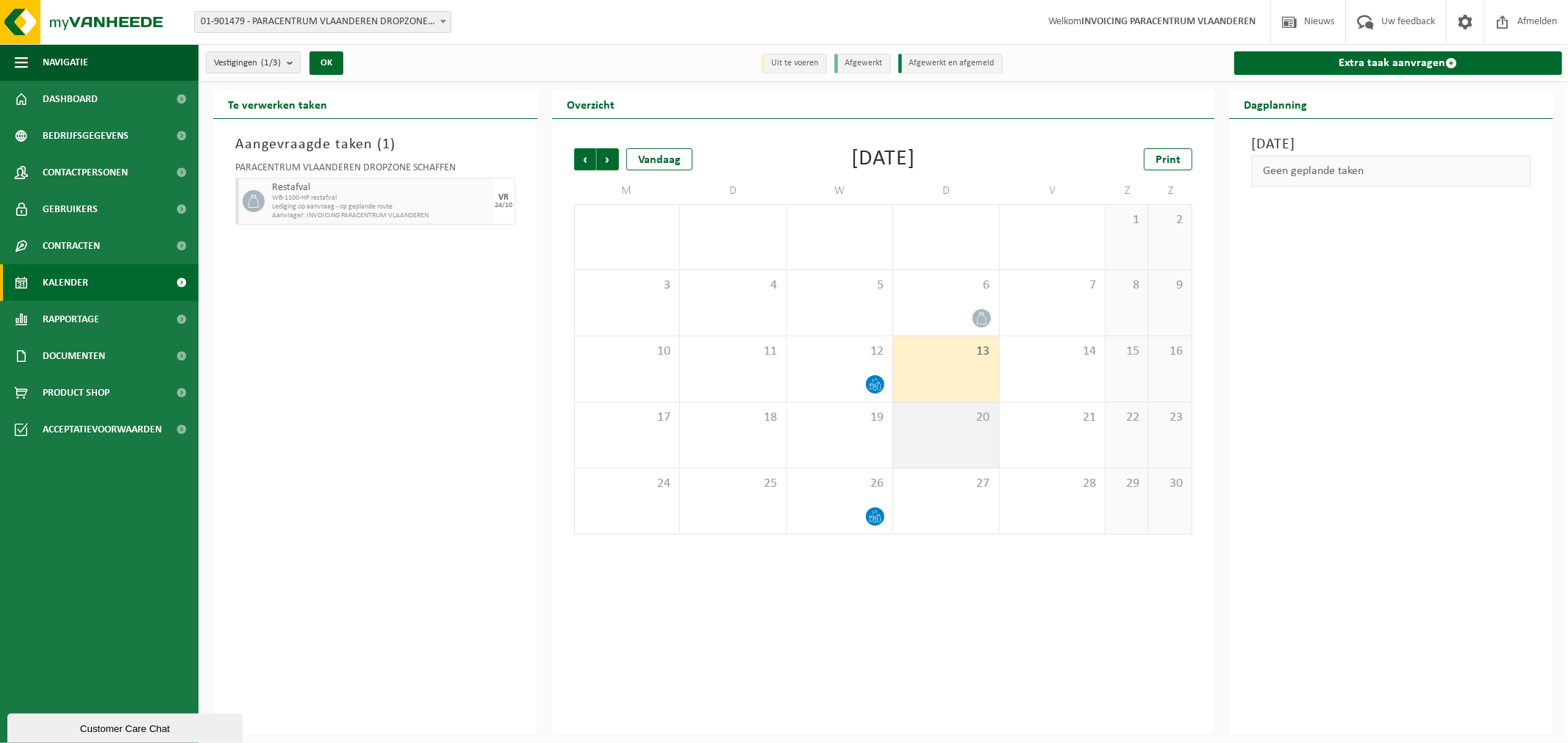
click at [960, 412] on span "20" at bounding box center [946, 417] width 91 height 16
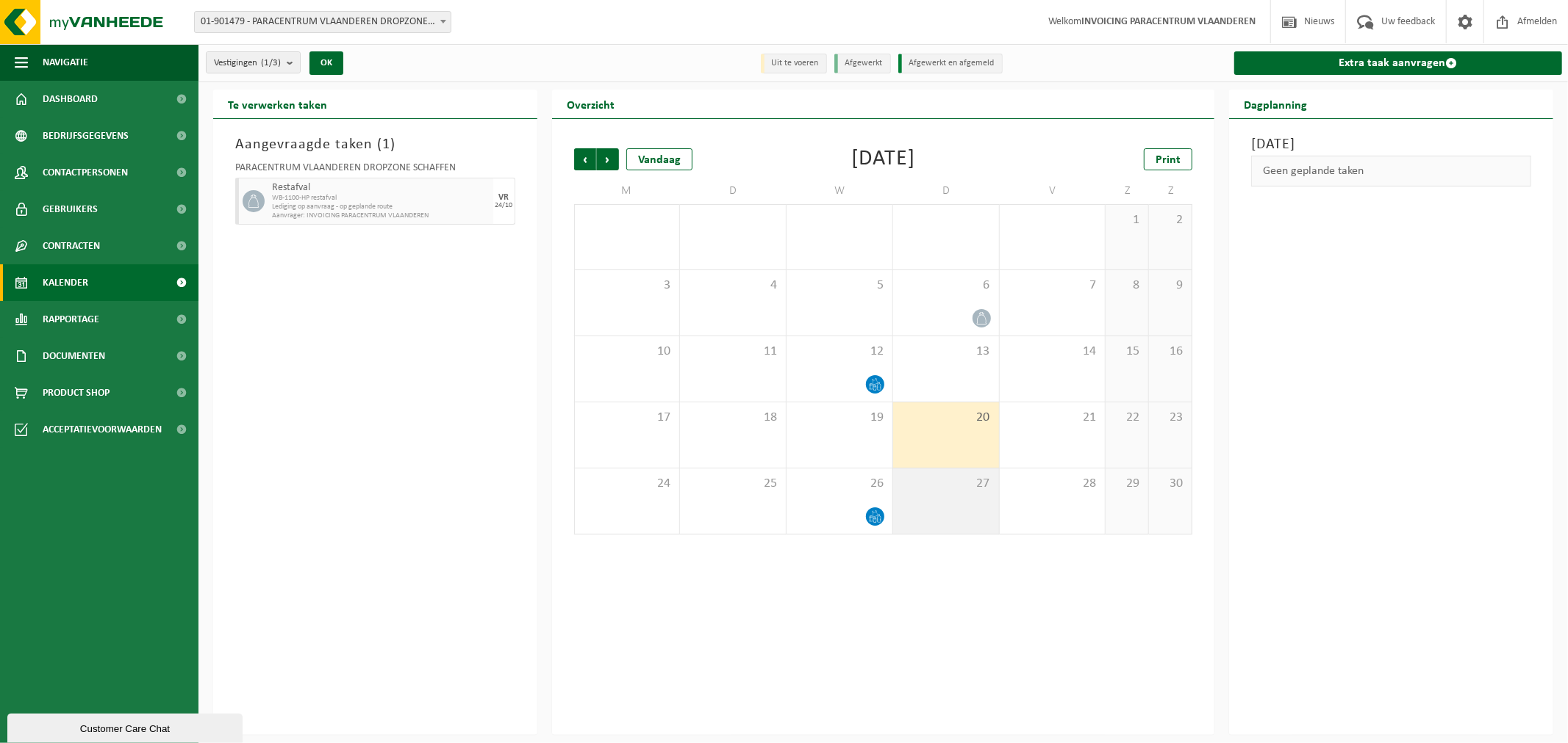
click at [959, 491] on span "27" at bounding box center [946, 483] width 91 height 16
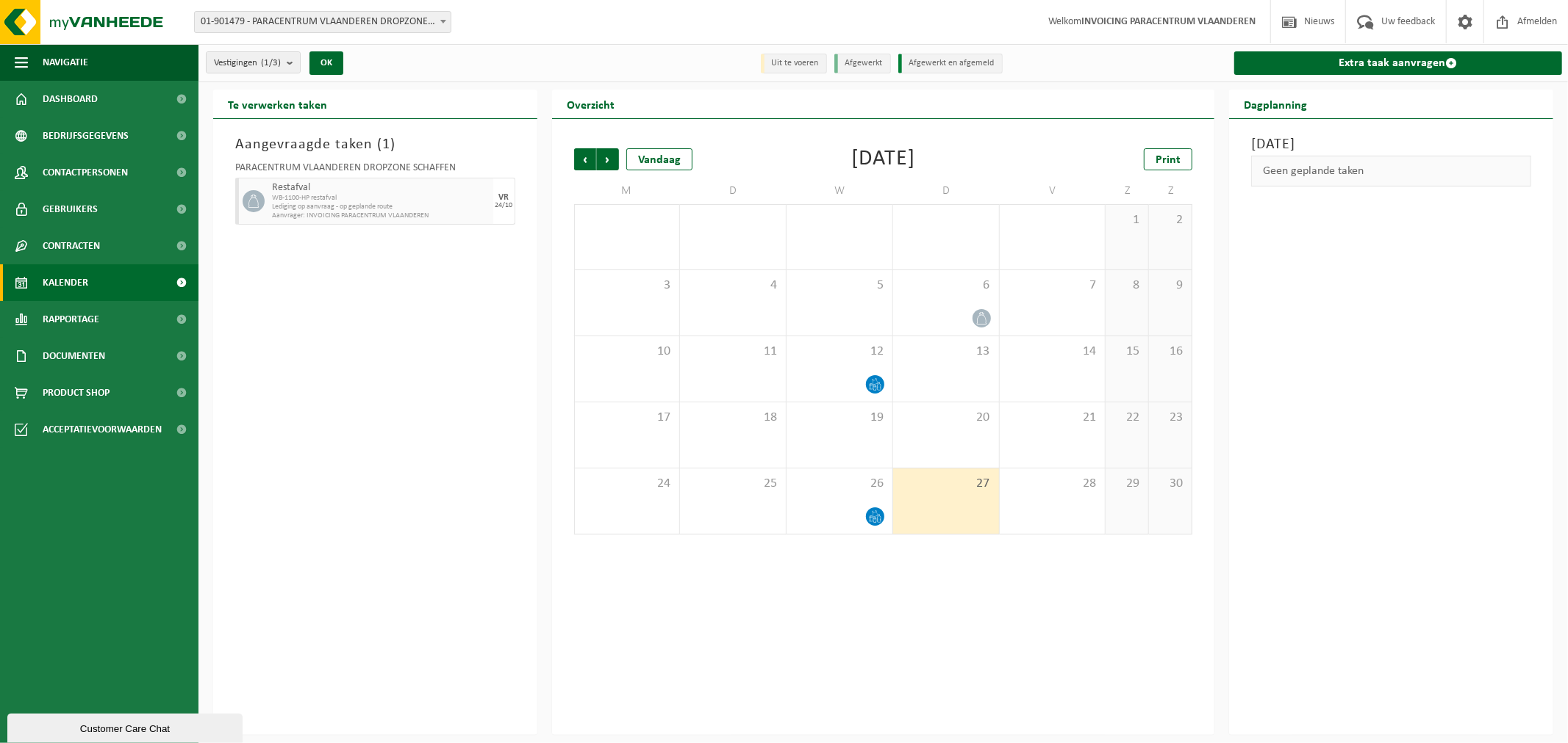
click at [361, 396] on div "Aangevraagde taken ( 1 ) PARACENTRUM VLAANDEREN DROPZONE SCHAFFEN Restafval WB-…" at bounding box center [376, 427] width 324 height 616
click at [272, 61] on count "(1/3)" at bounding box center [271, 62] width 20 height 9
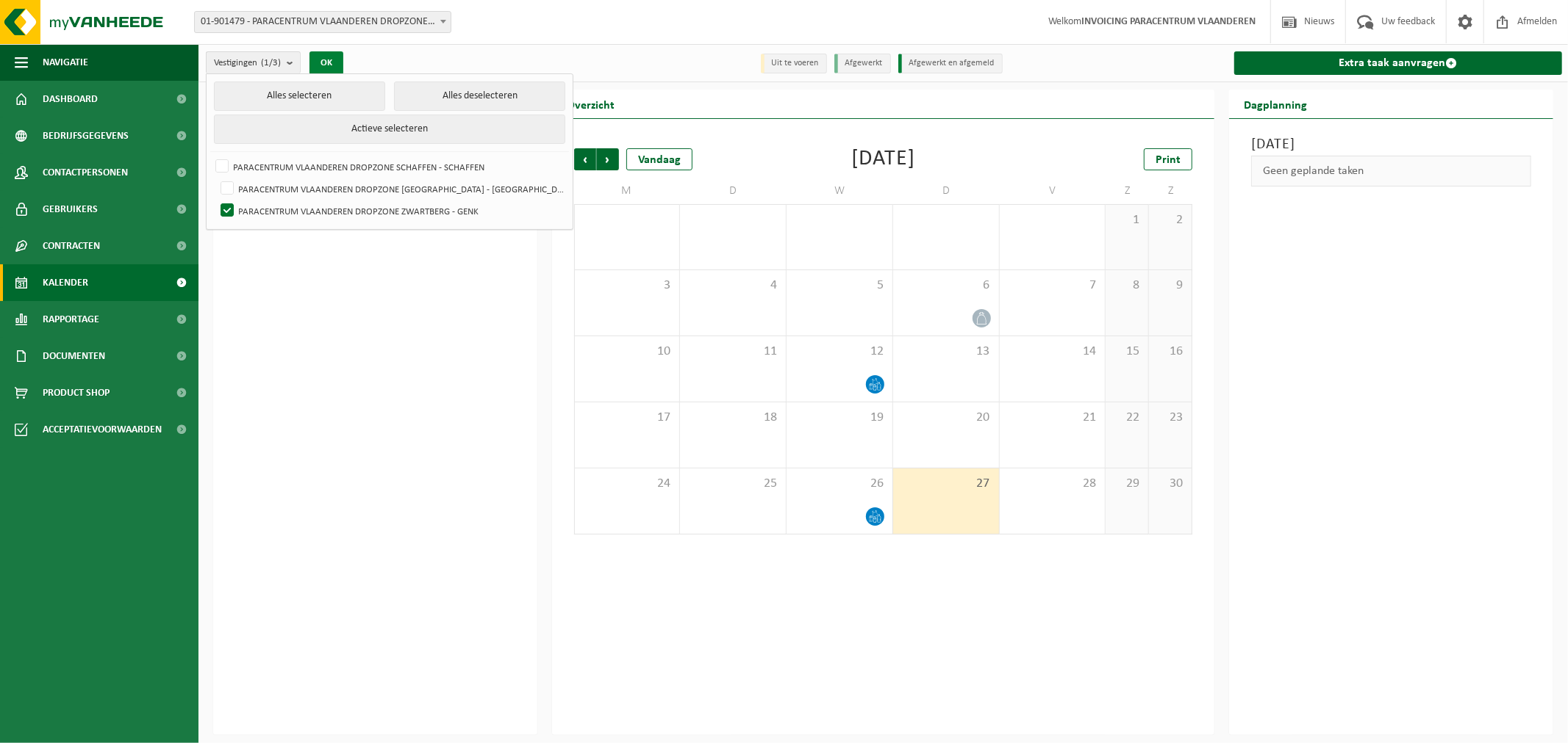
click at [325, 63] on button "OK" at bounding box center [327, 63] width 34 height 24
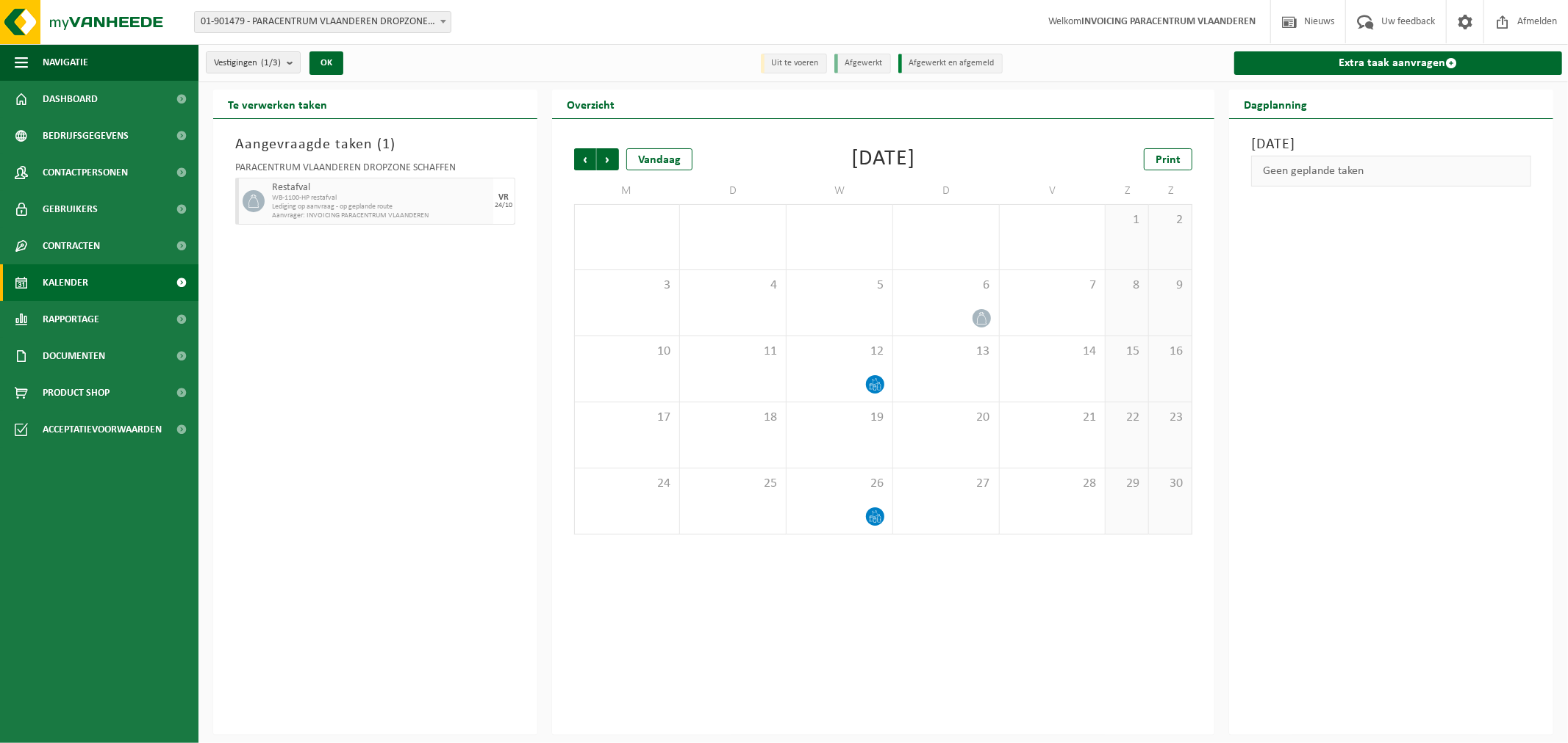
click at [317, 382] on div "Aangevraagde taken ( 1 ) PARACENTRUM VLAANDEREN DROPZONE SCHAFFEN Restafval WB-…" at bounding box center [376, 427] width 324 height 616
click at [587, 162] on span "Vorige" at bounding box center [585, 159] width 22 height 22
click at [938, 445] on div "23" at bounding box center [945, 435] width 105 height 66
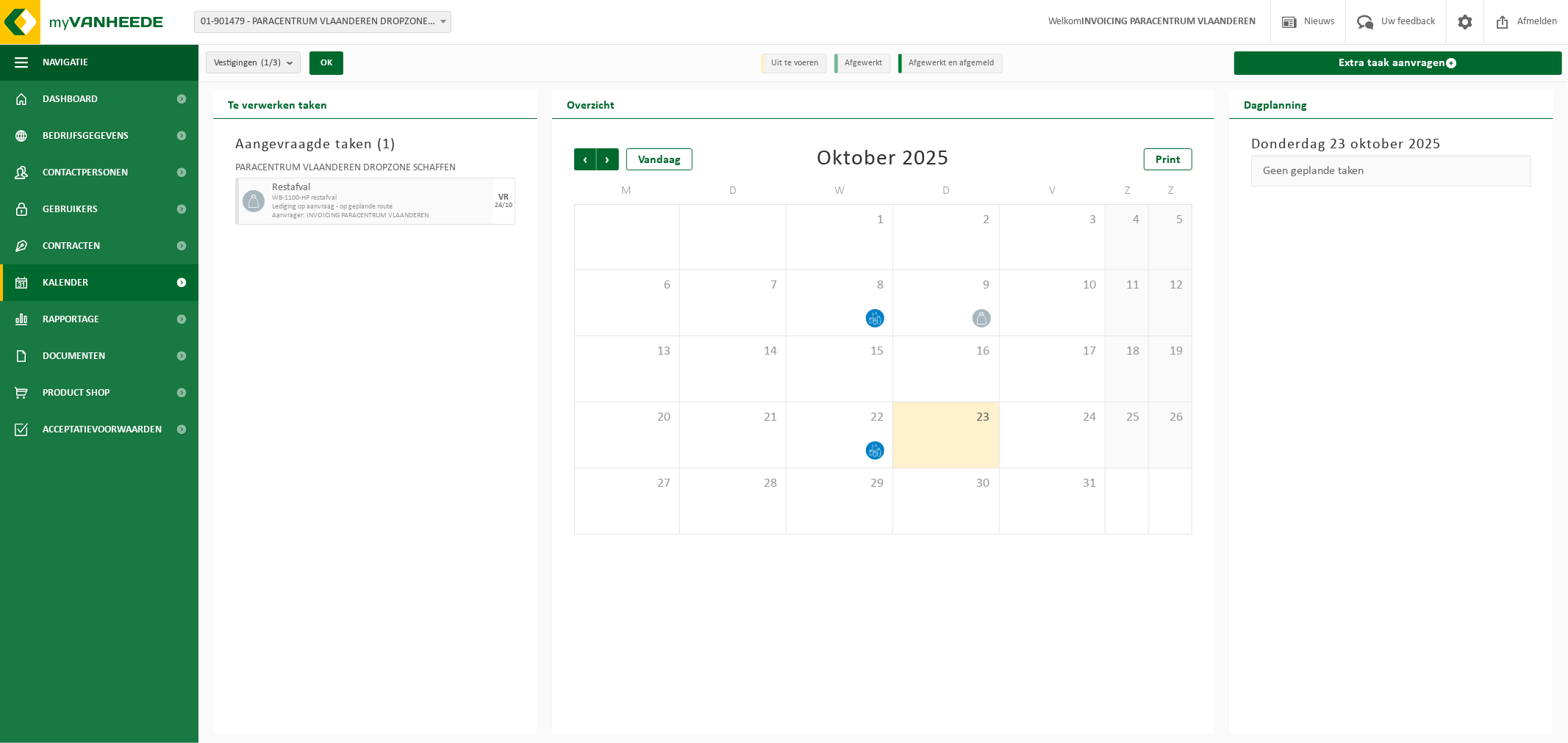
click at [379, 312] on div "Aangevraagde taken ( 1 ) PARACENTRUM VLAANDEREN DROPZONE SCHAFFEN Restafval WB-…" at bounding box center [376, 427] width 324 height 616
